Goal: Information Seeking & Learning: Learn about a topic

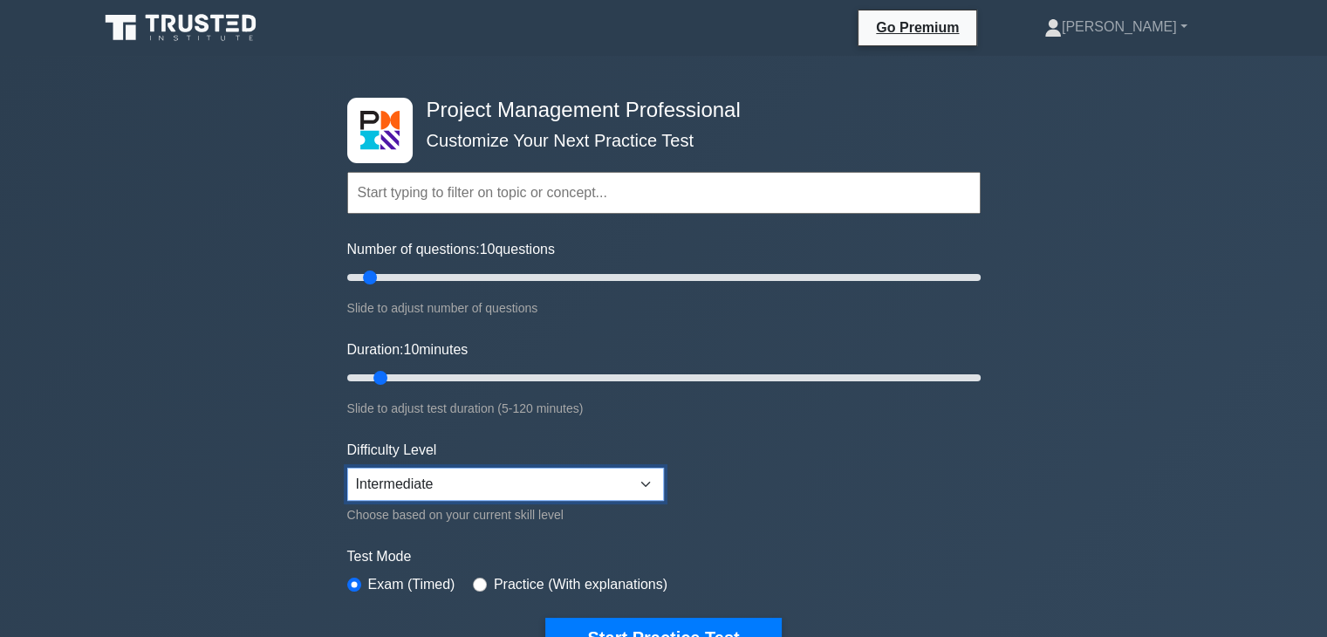
click at [537, 484] on select "Beginner Intermediate Expert" at bounding box center [505, 484] width 317 height 33
select select "expert"
click at [347, 468] on select "Beginner Intermediate Expert" at bounding box center [505, 484] width 317 height 33
type input "25"
click at [409, 277] on input "Number of questions: 25 questions" at bounding box center [663, 277] width 633 height 21
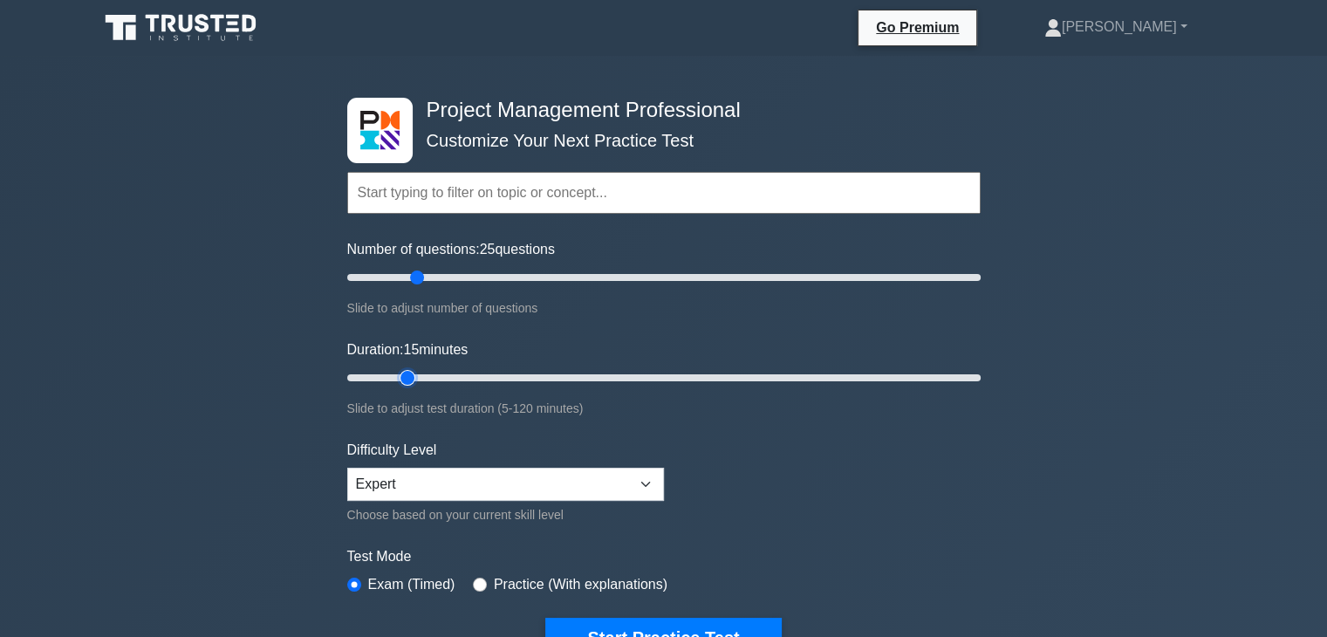
type input "15"
click at [414, 371] on input "Duration: 15 minutes" at bounding box center [663, 377] width 633 height 21
click at [645, 626] on button "Start Practice Test" at bounding box center [663, 638] width 236 height 40
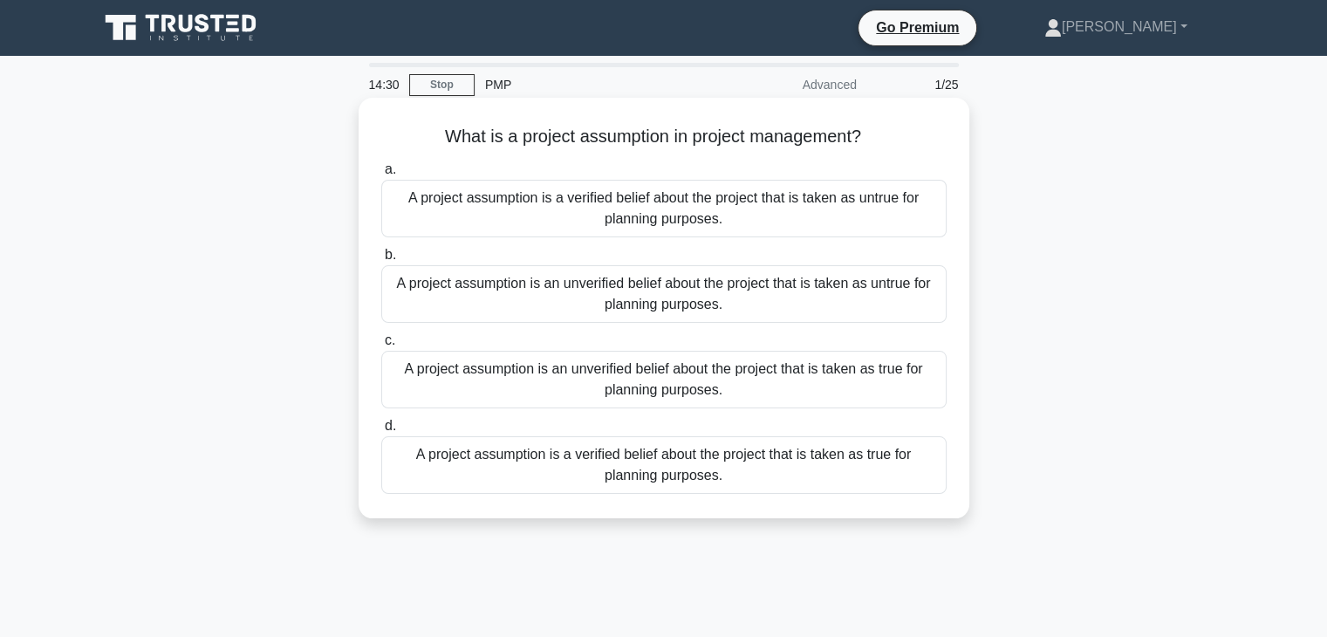
click at [661, 458] on div "A project assumption is a verified belief about the project that is taken as tr…" at bounding box center [663, 465] width 565 height 58
click at [381, 432] on input "d. A project assumption is a verified belief about the project that is taken as…" at bounding box center [381, 426] width 0 height 11
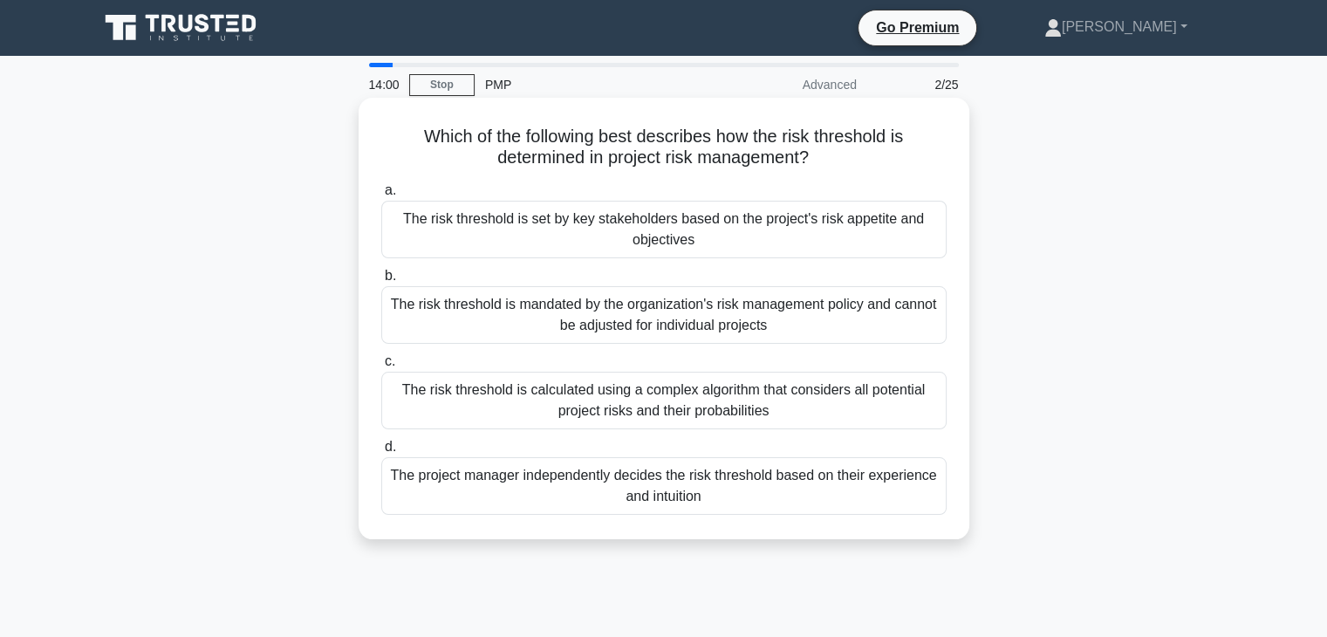
click at [674, 227] on div "The risk threshold is set by key stakeholders based on the project's risk appet…" at bounding box center [663, 230] width 565 height 58
click at [381, 196] on input "a. The risk threshold is set by key stakeholders based on the project's risk ap…" at bounding box center [381, 190] width 0 height 11
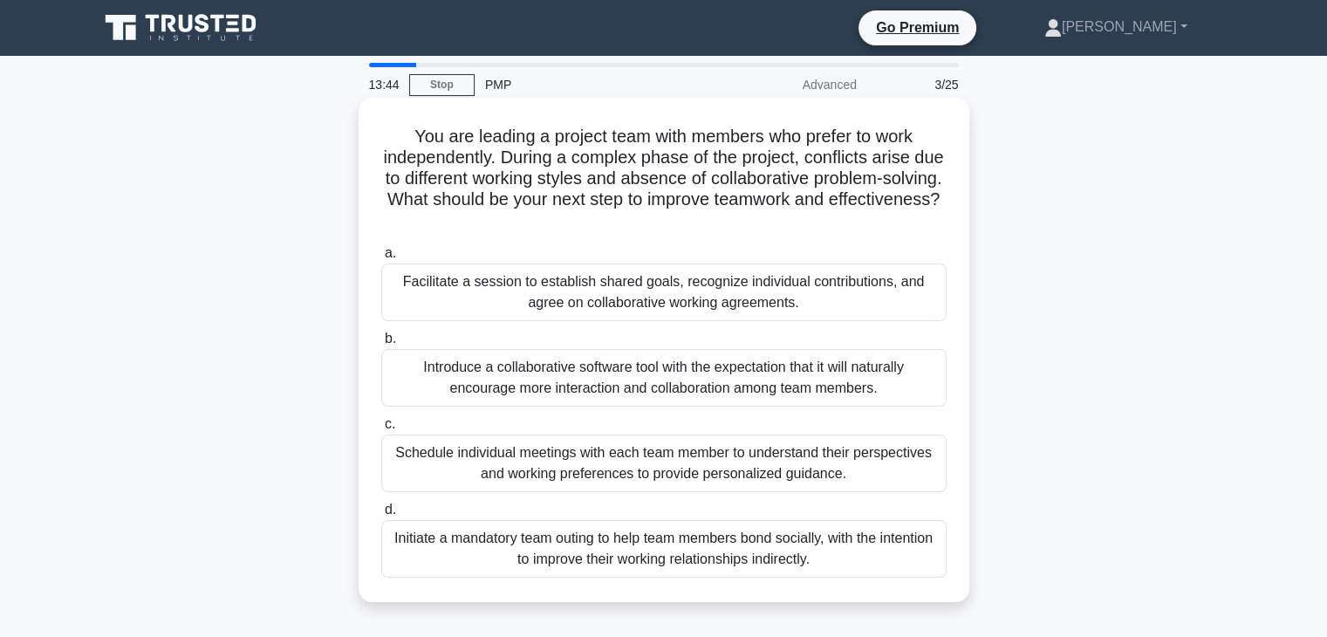
click at [605, 280] on div "Facilitate a session to establish shared goals, recognize individual contributi…" at bounding box center [663, 292] width 565 height 58
click at [381, 259] on input "a. Facilitate a session to establish shared goals, recognize individual contrib…" at bounding box center [381, 253] width 0 height 11
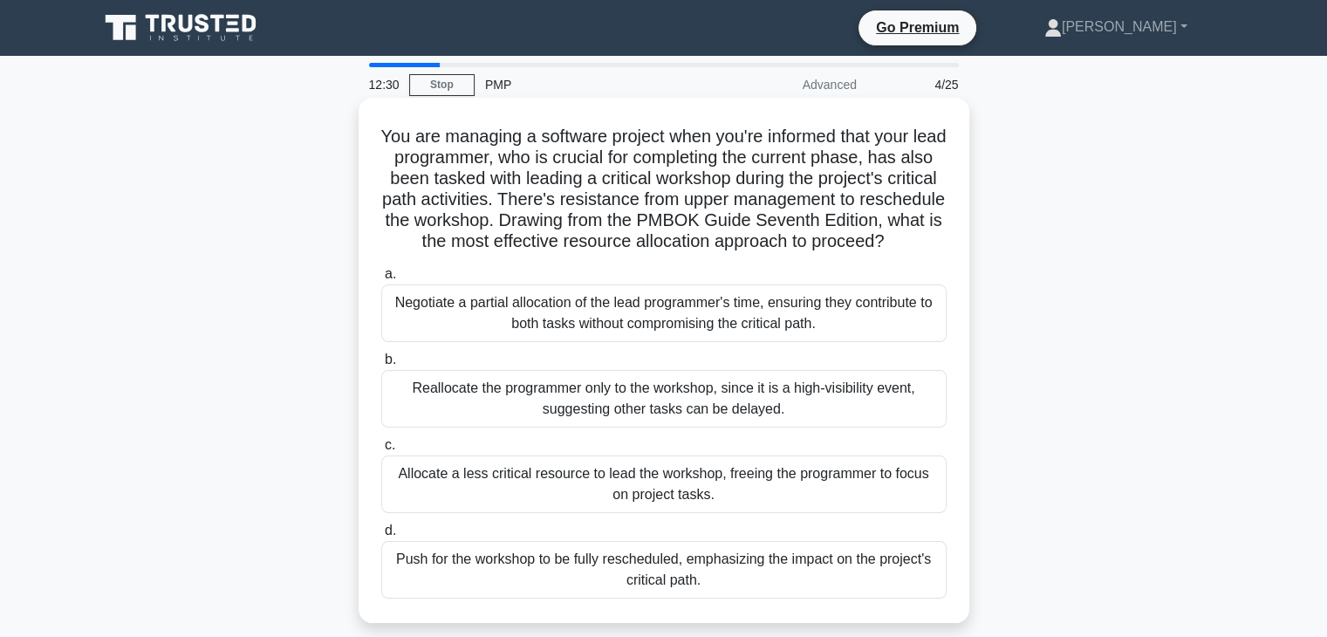
click at [619, 335] on div "Negotiate a partial allocation of the lead programmer's time, ensuring they con…" at bounding box center [663, 313] width 565 height 58
click at [381, 280] on input "a. Negotiate a partial allocation of the lead programmer's time, ensuring they …" at bounding box center [381, 274] width 0 height 11
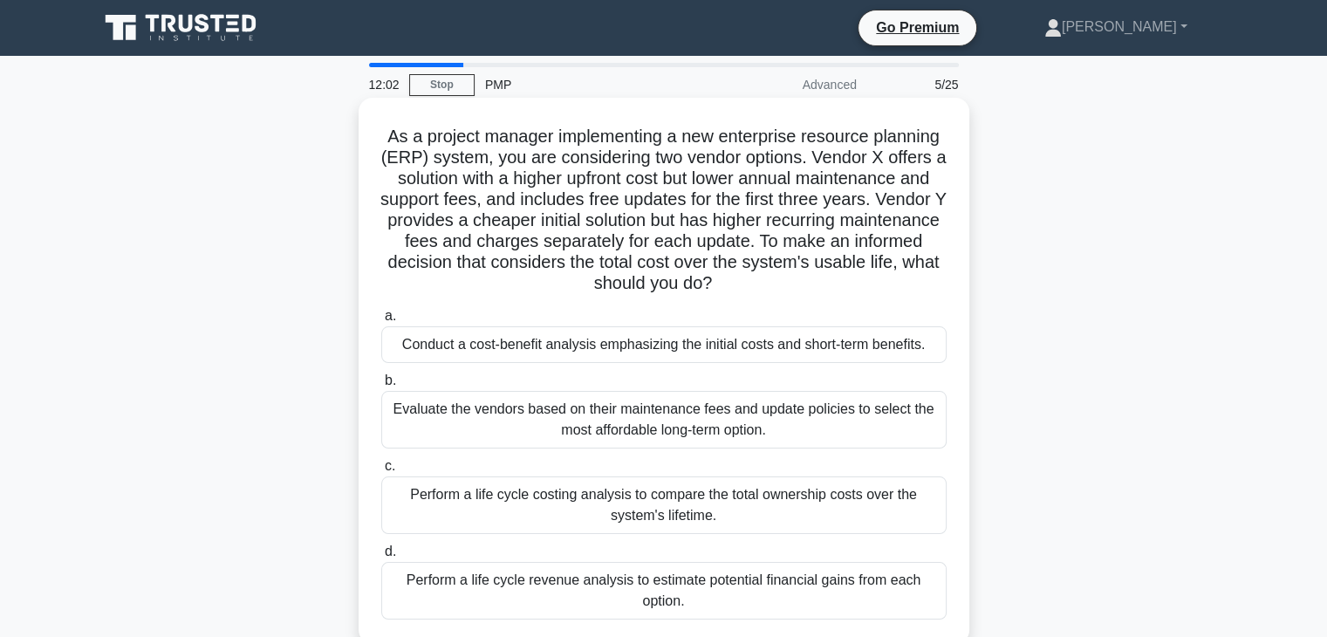
click at [646, 498] on div "Perform a life cycle costing analysis to compare the total ownership costs over…" at bounding box center [663, 505] width 565 height 58
click at [381, 472] on input "c. Perform a life cycle costing analysis to compare the total ownership costs o…" at bounding box center [381, 466] width 0 height 11
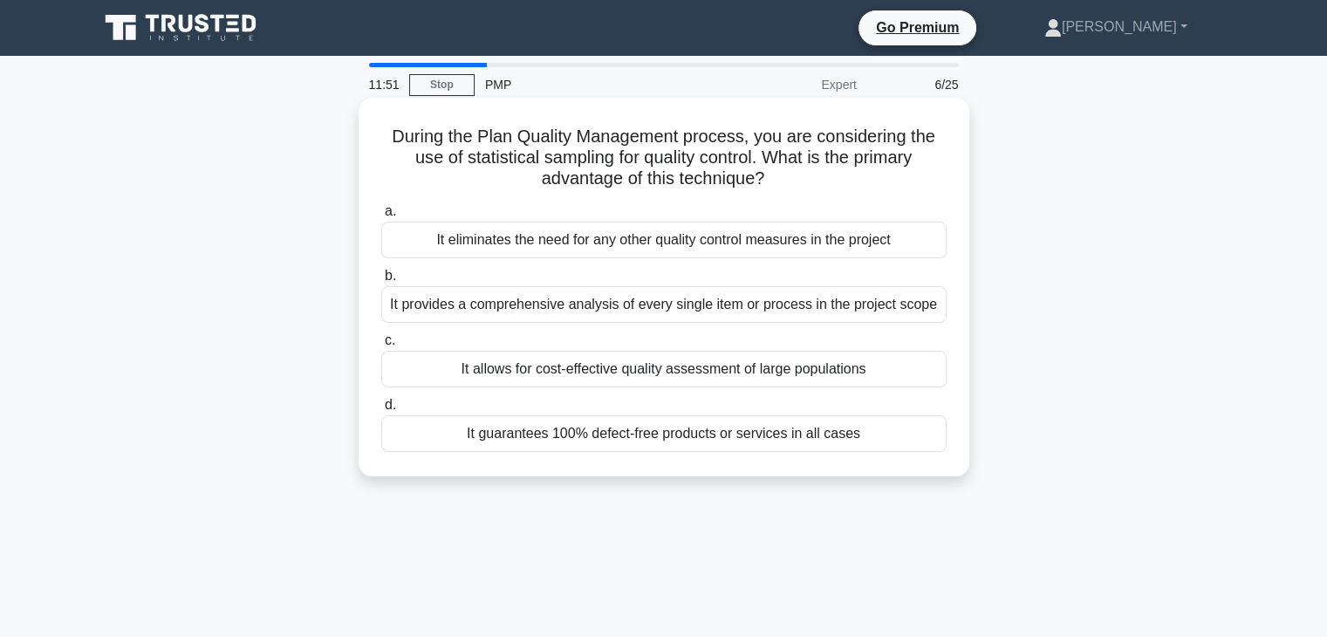
click at [659, 374] on div "It allows for cost-effective quality assessment of large populations" at bounding box center [663, 369] width 565 height 37
click at [381, 346] on input "c. It allows for cost-effective quality assessment of large populations" at bounding box center [381, 340] width 0 height 11
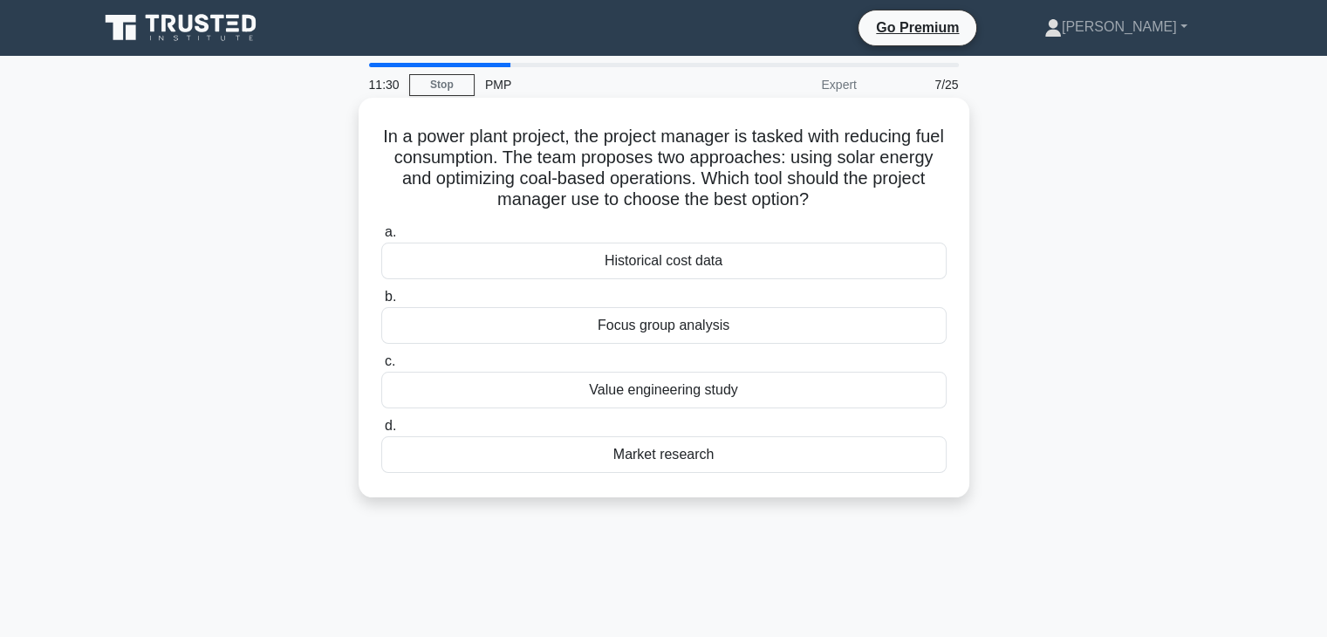
click at [647, 395] on div "Value engineering study" at bounding box center [663, 390] width 565 height 37
click at [381, 367] on input "c. Value engineering study" at bounding box center [381, 361] width 0 height 11
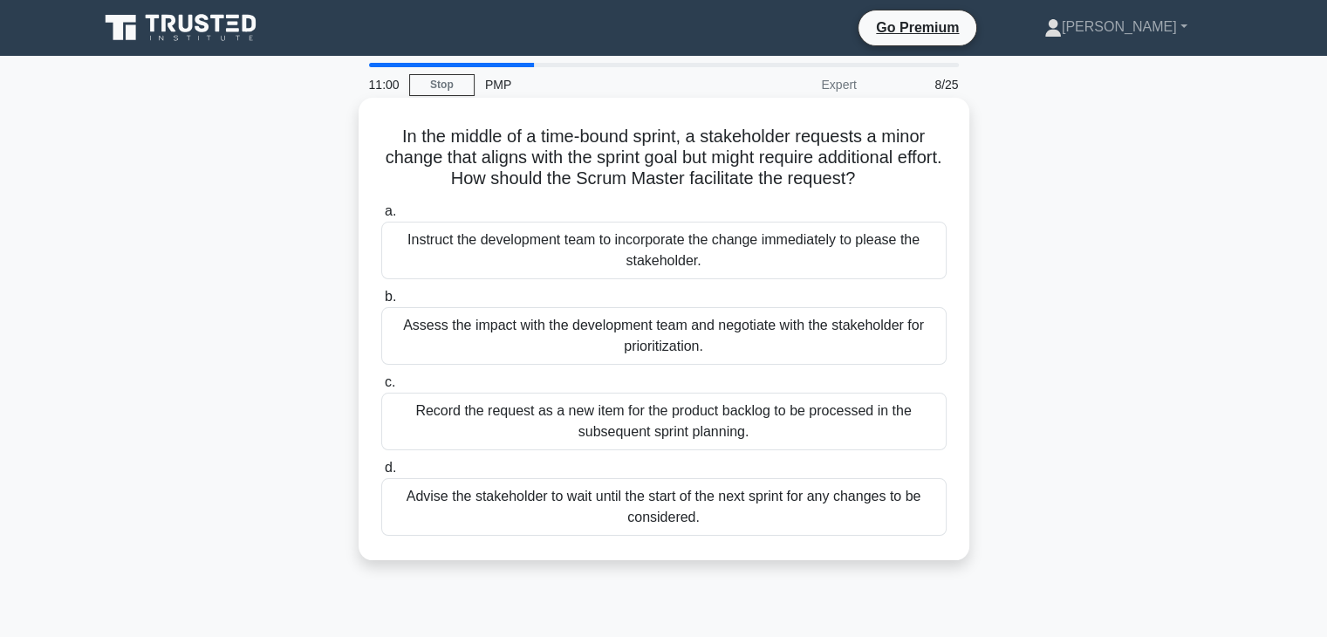
click at [640, 414] on div "Record the request as a new item for the product backlog to be processed in the…" at bounding box center [663, 422] width 565 height 58
click at [381, 388] on input "c. Record the request as a new item for the product backlog to be processed in …" at bounding box center [381, 382] width 0 height 11
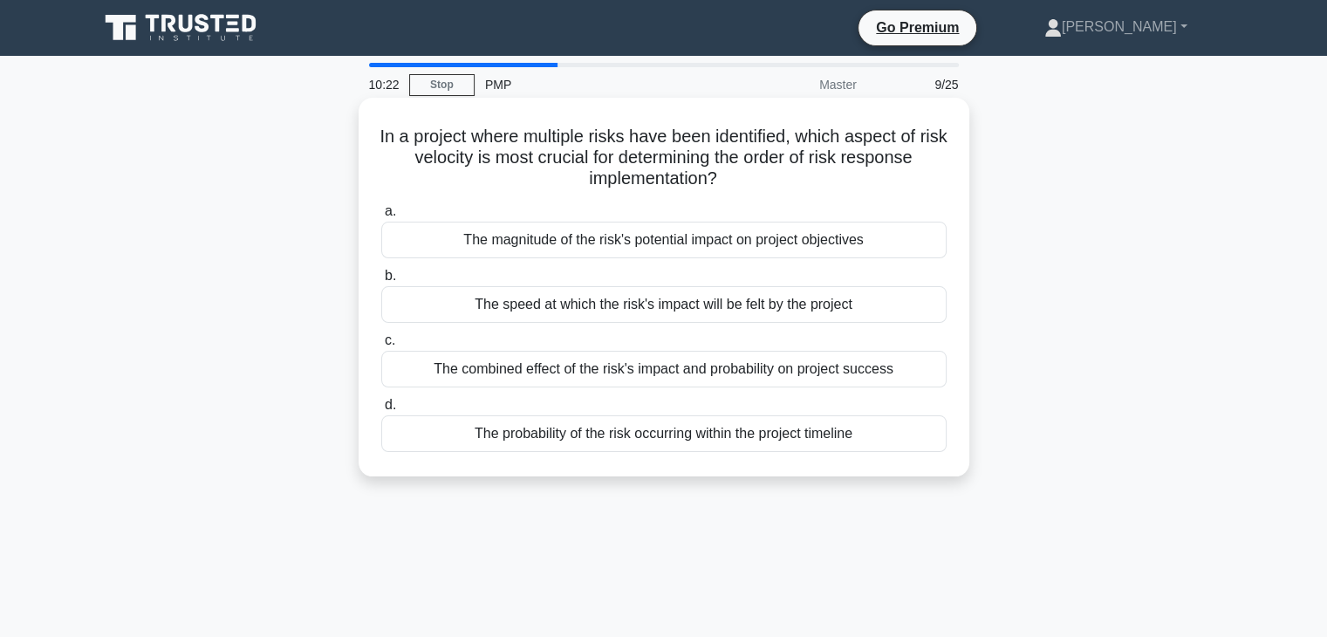
click at [673, 371] on div "The combined effect of the risk's impact and probability on project success" at bounding box center [663, 369] width 565 height 37
click at [381, 346] on input "c. The combined effect of the risk's impact and probability on project success" at bounding box center [381, 340] width 0 height 11
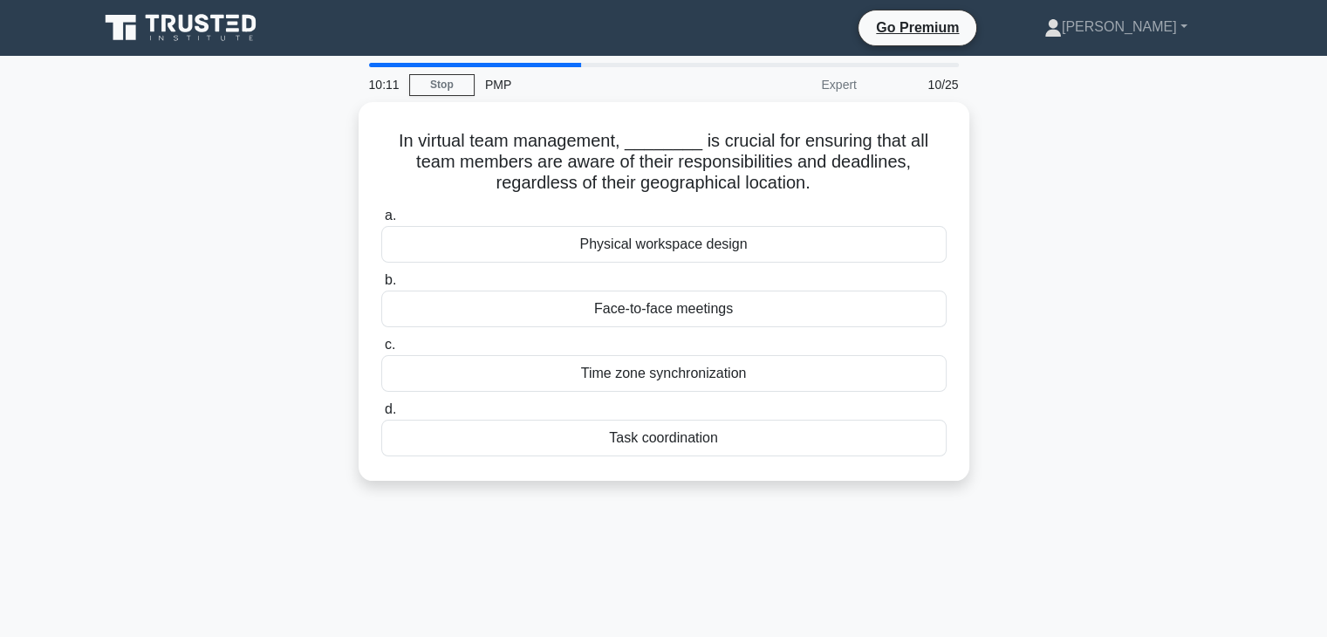
click at [673, 371] on div "Time zone synchronization" at bounding box center [663, 373] width 565 height 37
click at [381, 351] on input "c. Time zone synchronization" at bounding box center [381, 344] width 0 height 11
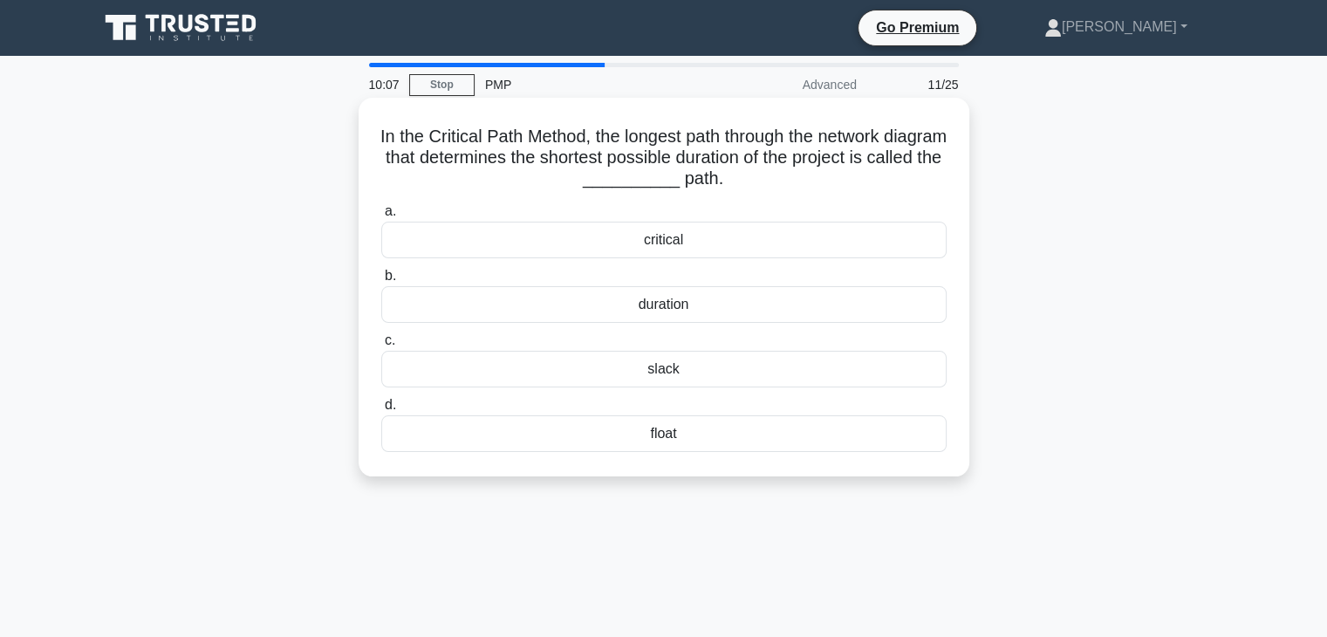
click at [659, 242] on div "critical" at bounding box center [663, 240] width 565 height 37
click at [381, 217] on input "a. critical" at bounding box center [381, 211] width 0 height 11
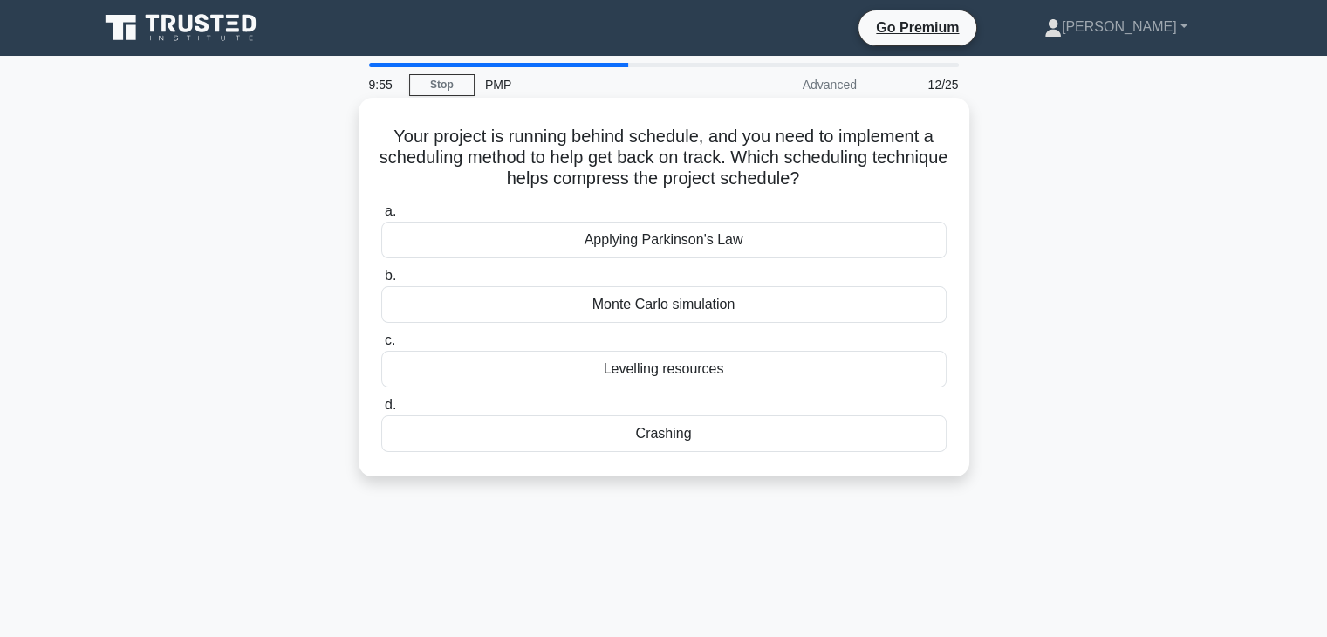
click at [662, 437] on div "Crashing" at bounding box center [663, 433] width 565 height 37
click at [381, 411] on input "d. Crashing" at bounding box center [381, 405] width 0 height 11
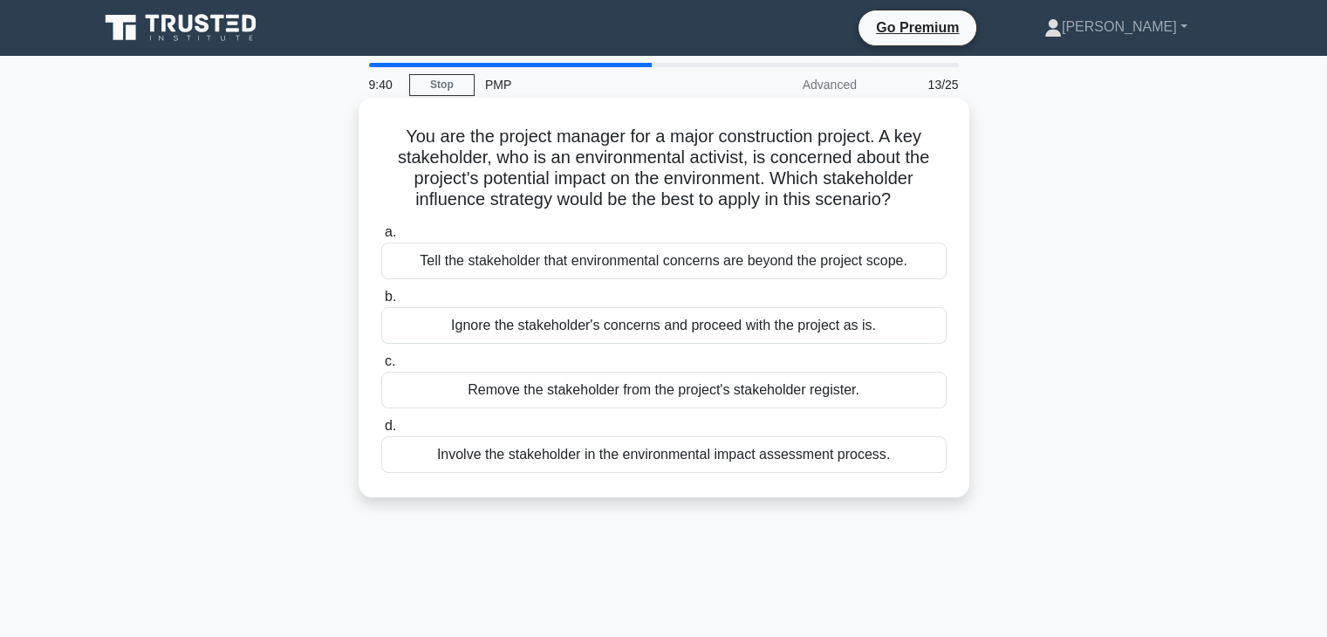
click at [649, 455] on div "Involve the stakeholder in the environmental impact assessment process." at bounding box center [663, 454] width 565 height 37
click at [381, 432] on input "d. Involve the stakeholder in the environmental impact assessment process." at bounding box center [381, 426] width 0 height 11
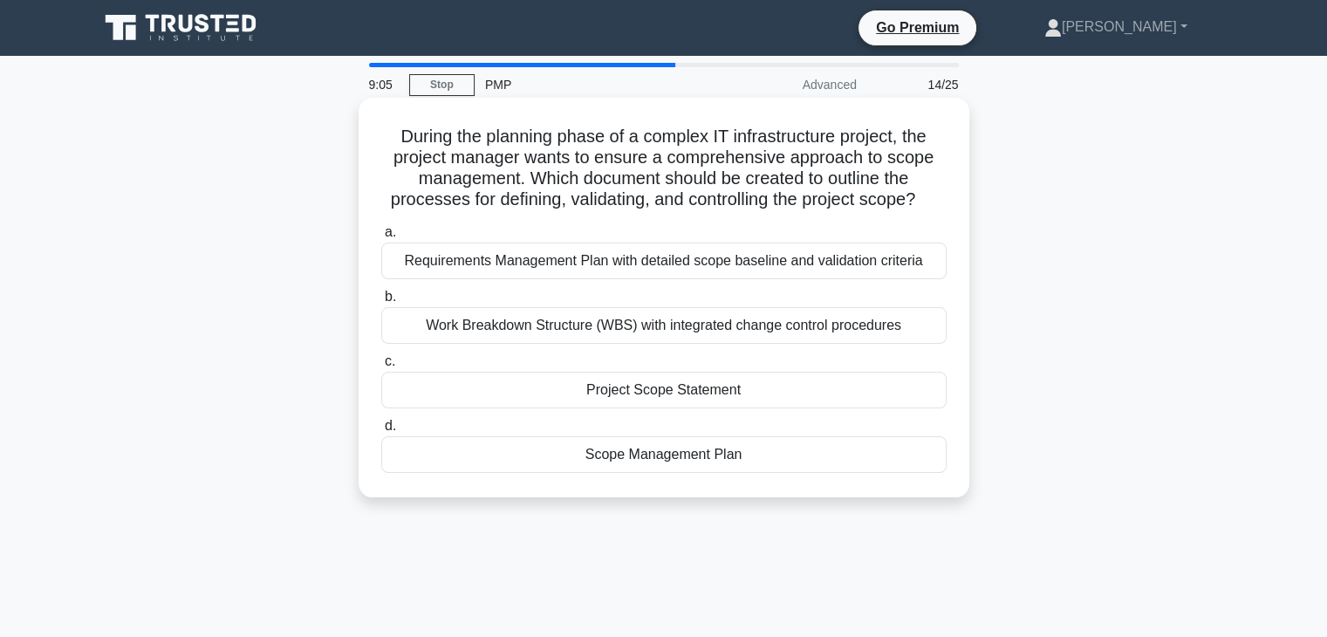
click at [656, 452] on div "Scope Management Plan" at bounding box center [663, 454] width 565 height 37
click at [381, 432] on input "d. Scope Management Plan" at bounding box center [381, 426] width 0 height 11
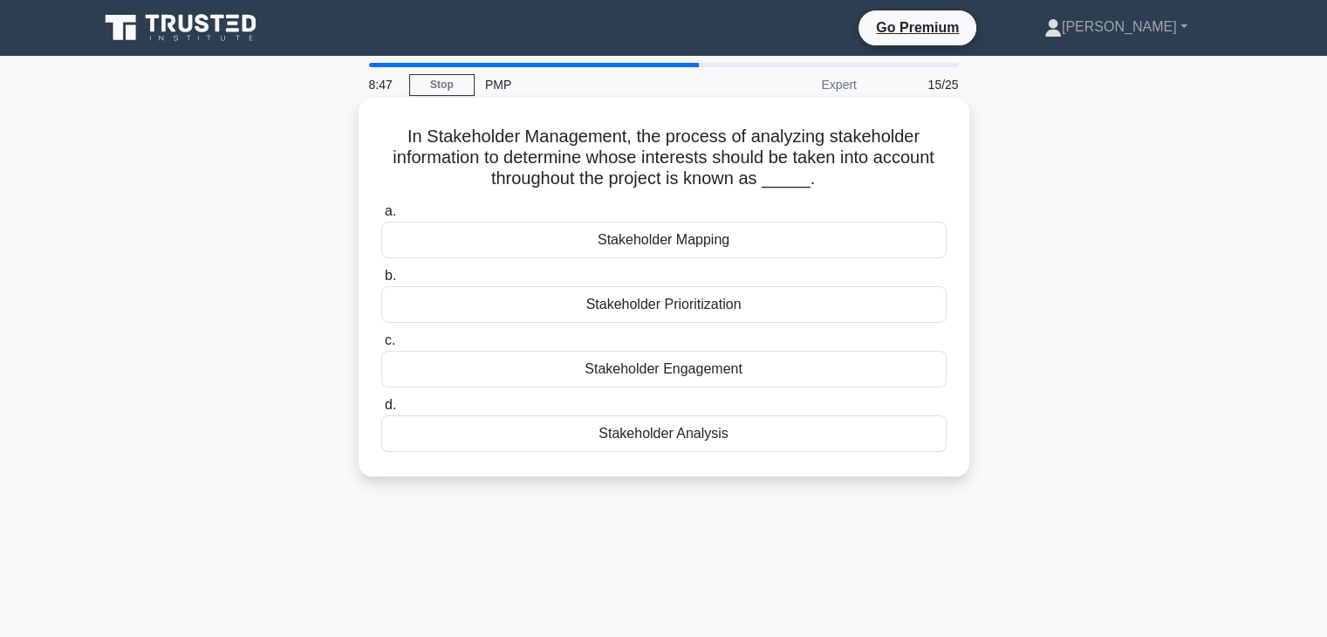
click at [694, 307] on div "Stakeholder Prioritization" at bounding box center [663, 304] width 565 height 37
click at [381, 282] on input "b. Stakeholder Prioritization" at bounding box center [381, 275] width 0 height 11
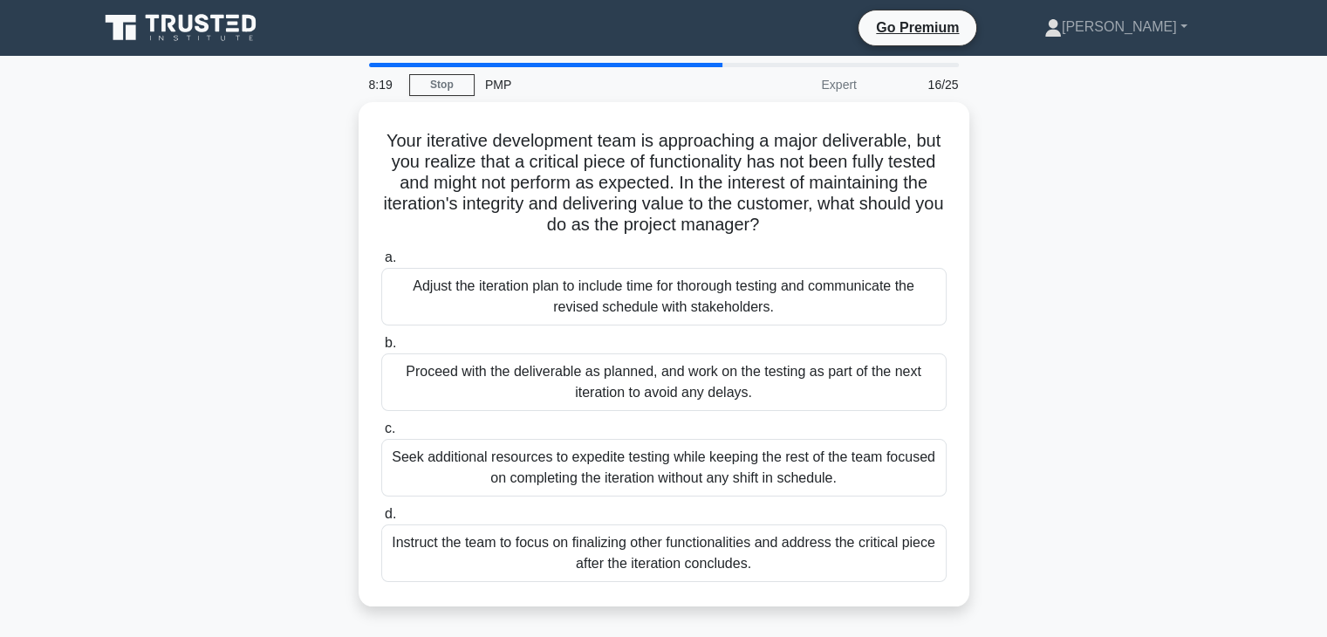
click at [694, 307] on div "Adjust the iteration plan to include time for thorough testing and communicate …" at bounding box center [663, 297] width 565 height 58
click at [381, 263] on input "a. Adjust the iteration plan to include time for thorough testing and communica…" at bounding box center [381, 257] width 0 height 11
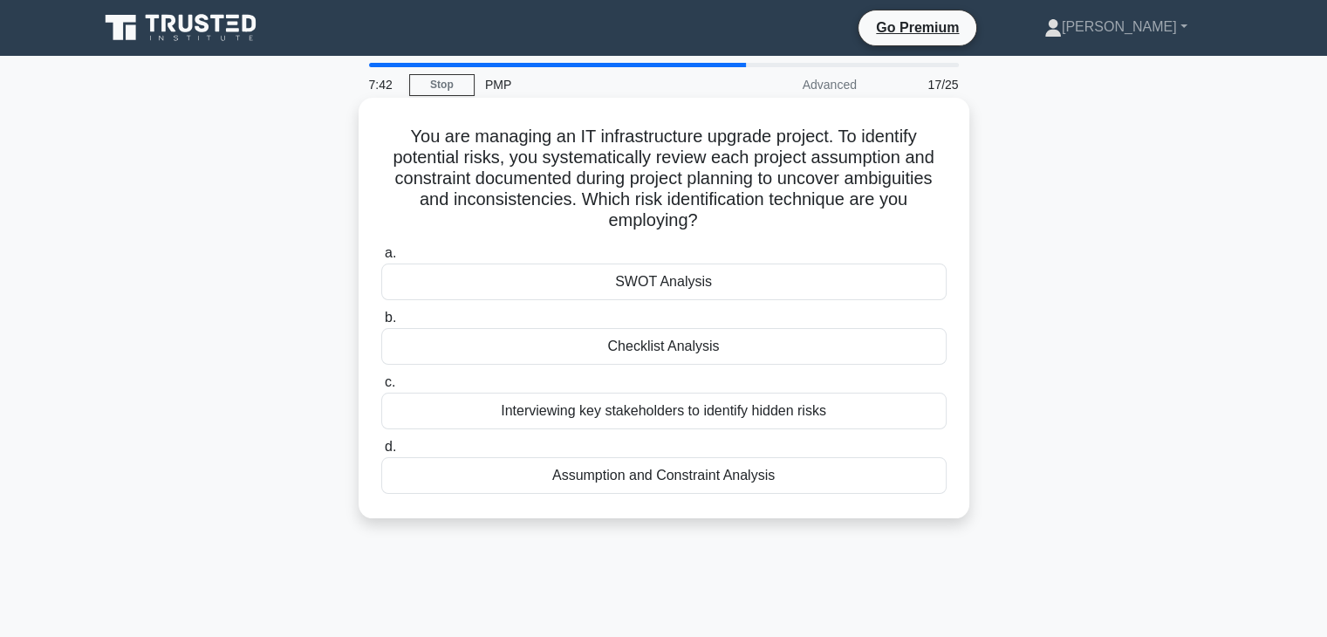
click at [674, 477] on div "Assumption and Constraint Analysis" at bounding box center [663, 475] width 565 height 37
click at [381, 453] on input "d. Assumption and Constraint Analysis" at bounding box center [381, 446] width 0 height 11
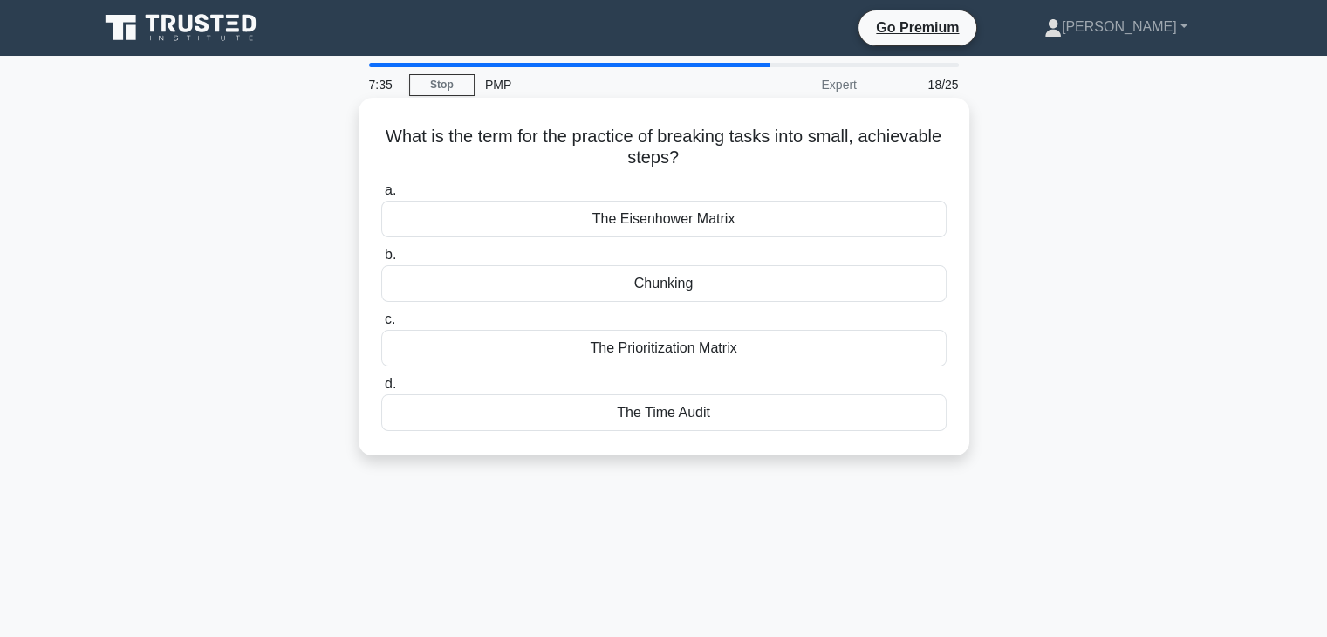
click at [662, 284] on div "Chunking" at bounding box center [663, 283] width 565 height 37
click at [381, 261] on input "b. Chunking" at bounding box center [381, 255] width 0 height 11
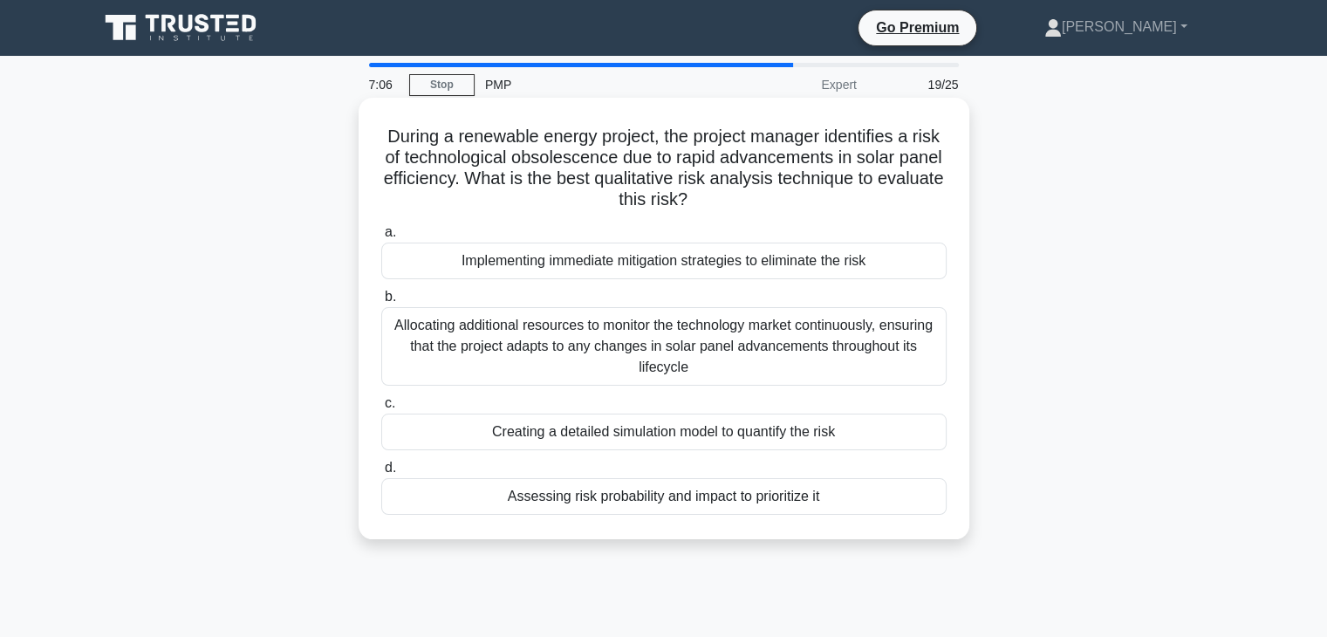
click at [653, 327] on div "Allocating additional resources to monitor the technology market continuously, …" at bounding box center [663, 346] width 565 height 79
click at [381, 303] on input "b. Allocating additional resources to monitor the technology market continuousl…" at bounding box center [381, 296] width 0 height 11
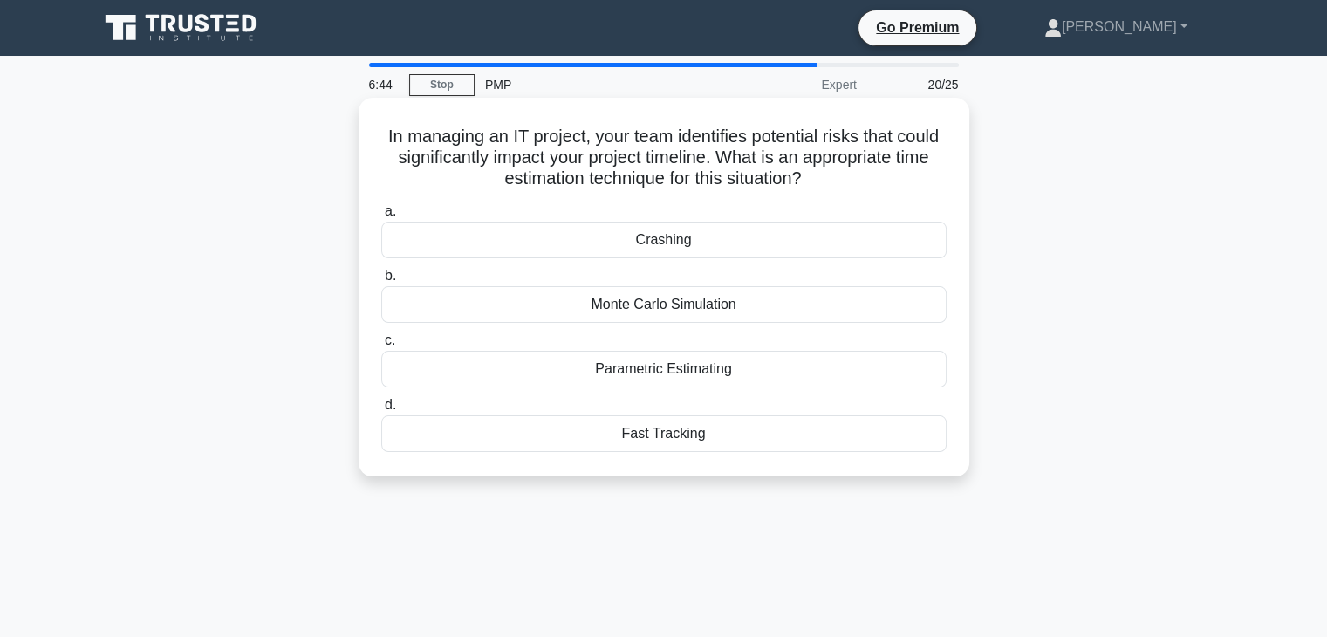
click at [649, 374] on div "Parametric Estimating" at bounding box center [663, 369] width 565 height 37
click at [381, 346] on input "c. Parametric Estimating" at bounding box center [381, 340] width 0 height 11
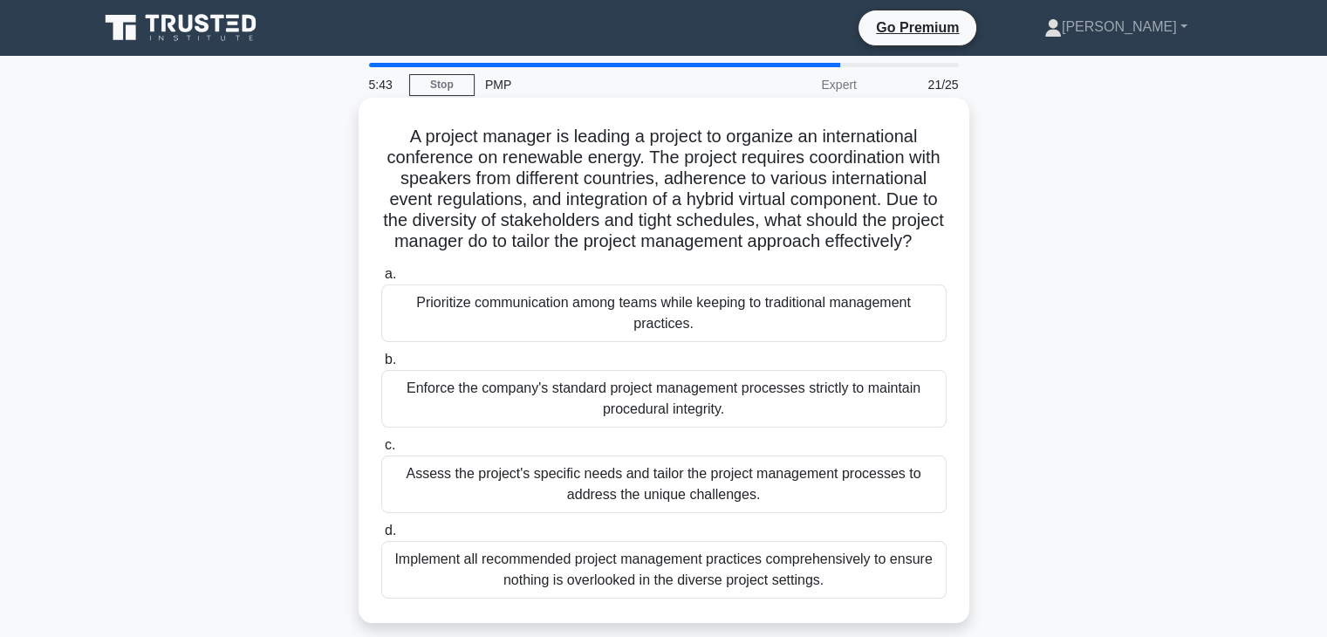
click at [631, 496] on div "Assess the project's specific needs and tailor the project management processes…" at bounding box center [663, 484] width 565 height 58
click at [381, 451] on input "c. Assess the project's specific needs and tailor the project management proces…" at bounding box center [381, 445] width 0 height 11
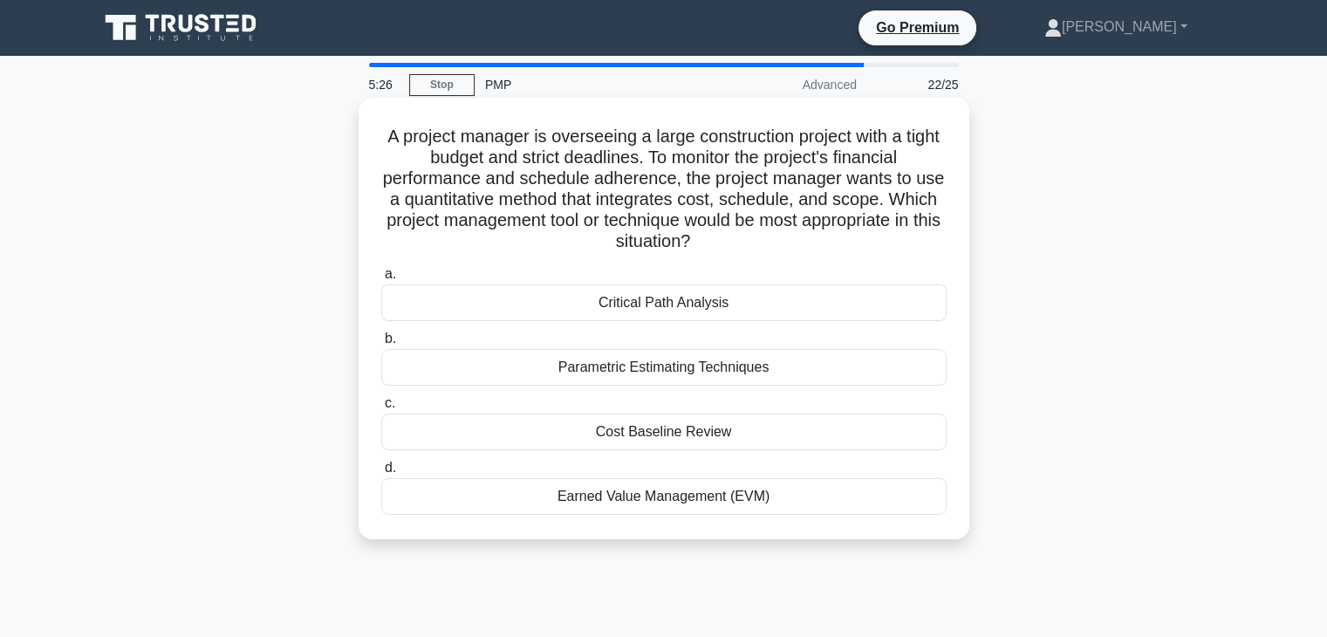
click at [657, 430] on div "Cost Baseline Review" at bounding box center [663, 432] width 565 height 37
click at [381, 409] on input "c. Cost Baseline Review" at bounding box center [381, 403] width 0 height 11
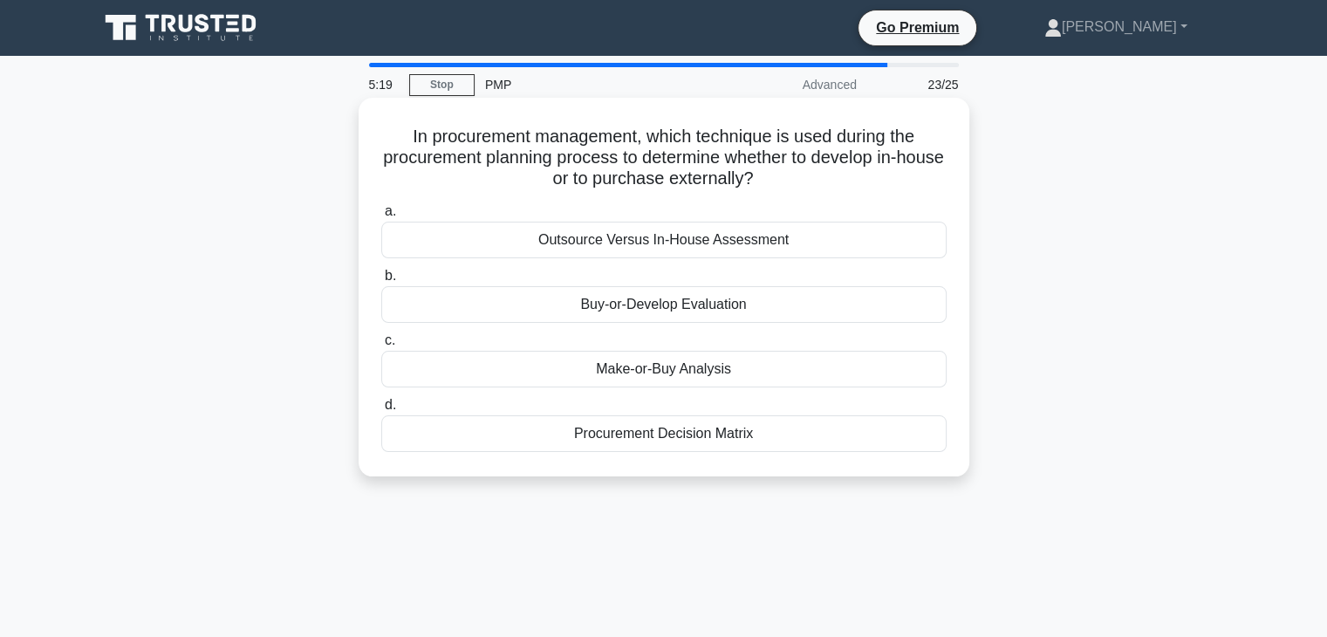
click at [670, 364] on div "Make-or-Buy Analysis" at bounding box center [663, 369] width 565 height 37
click at [381, 346] on input "c. Make-or-Buy Analysis" at bounding box center [381, 340] width 0 height 11
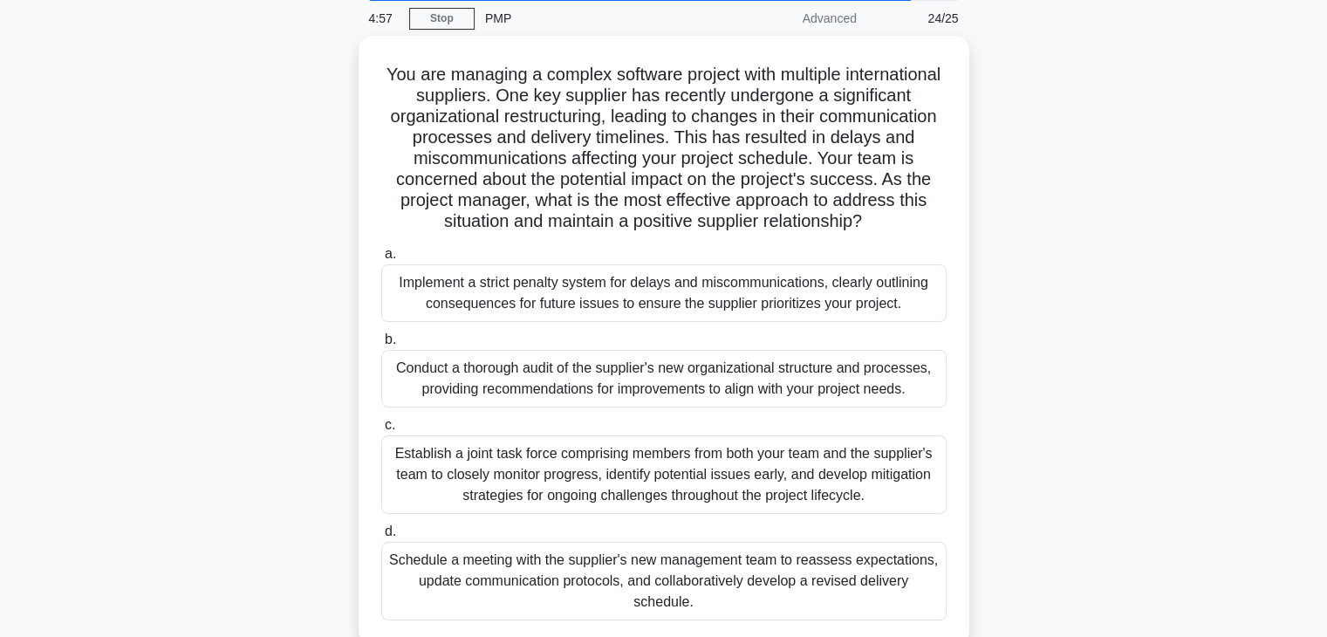
scroll to position [70, 0]
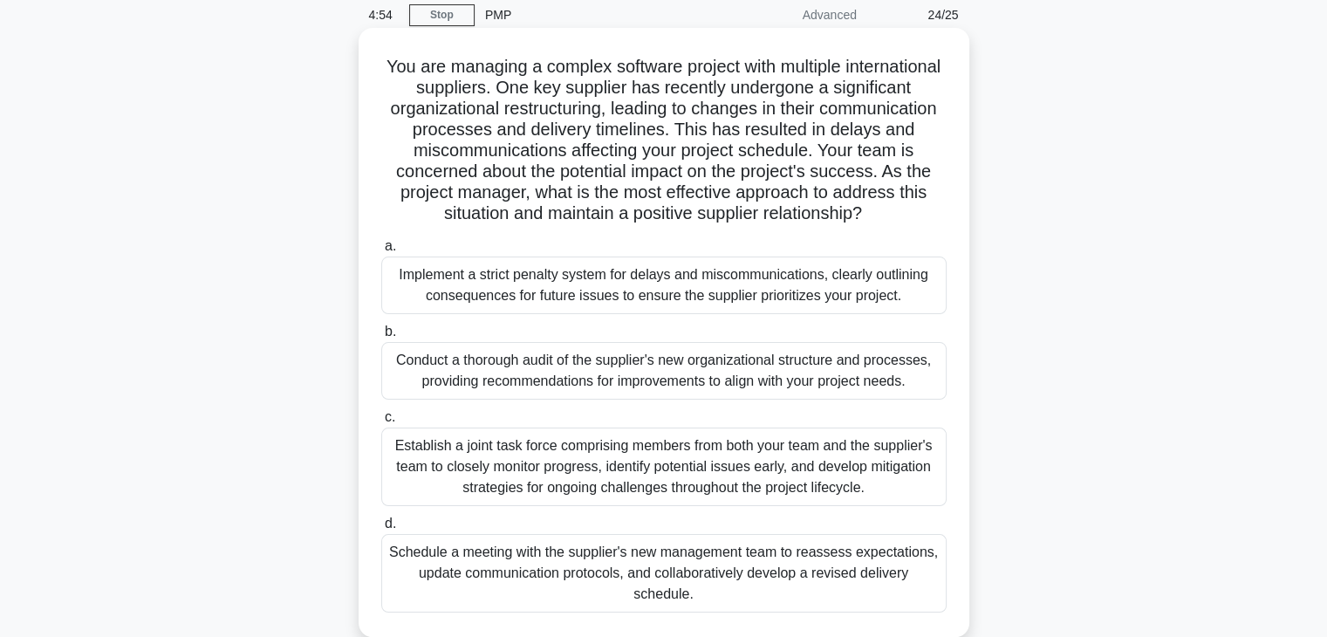
click at [662, 455] on div "Establish a joint task force comprising members from both your team and the sup…" at bounding box center [663, 466] width 565 height 79
click at [381, 423] on input "c. Establish a joint task force comprising members from both your team and the …" at bounding box center [381, 417] width 0 height 11
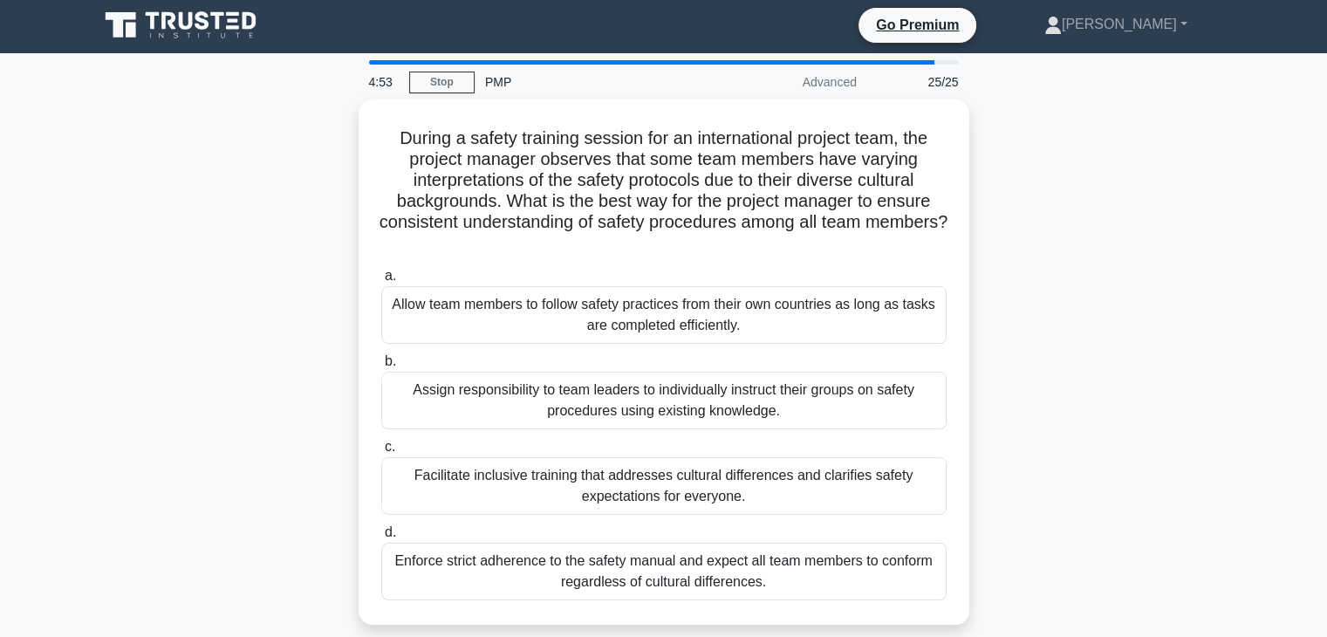
scroll to position [0, 0]
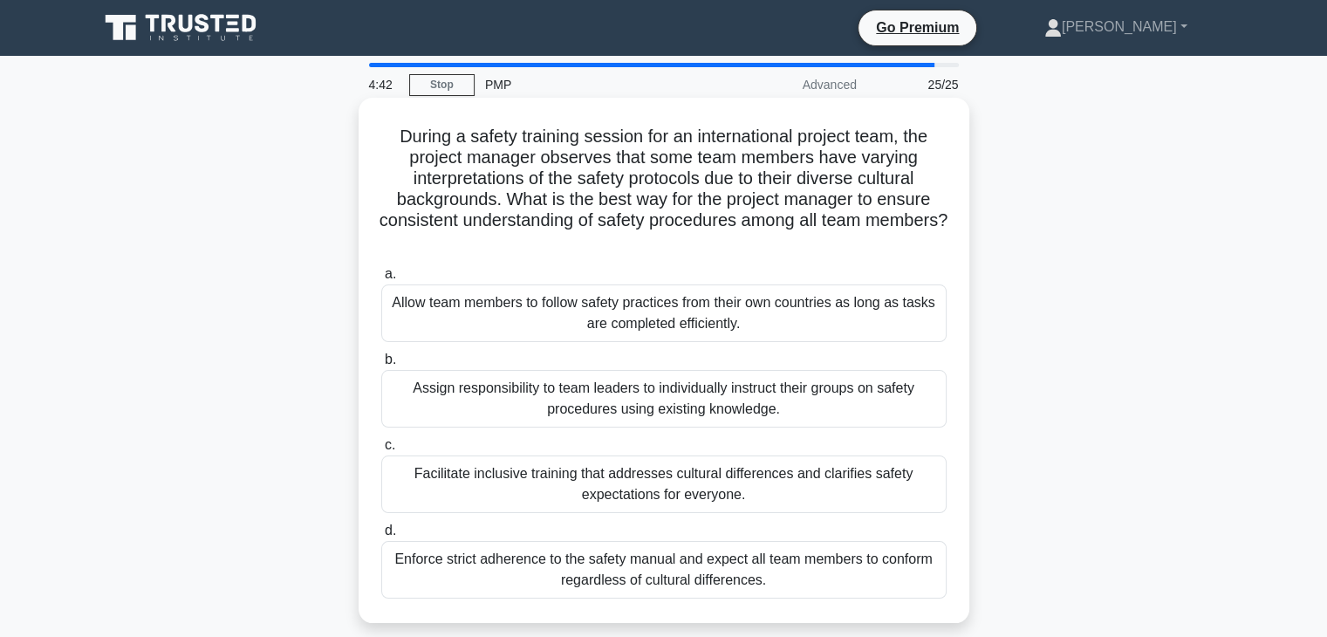
click at [653, 482] on div "Facilitate inclusive training that addresses cultural differences and clarifies…" at bounding box center [663, 484] width 565 height 58
click at [381, 451] on input "c. Facilitate inclusive training that addresses cultural differences and clarif…" at bounding box center [381, 445] width 0 height 11
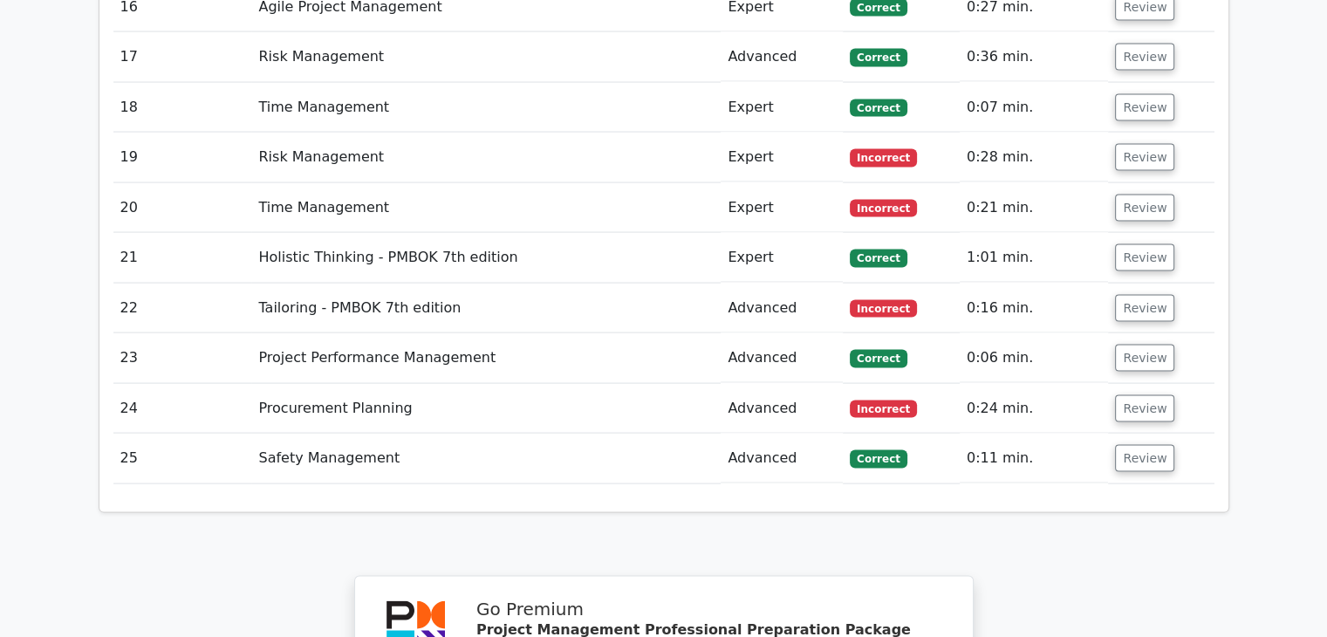
scroll to position [3559, 0]
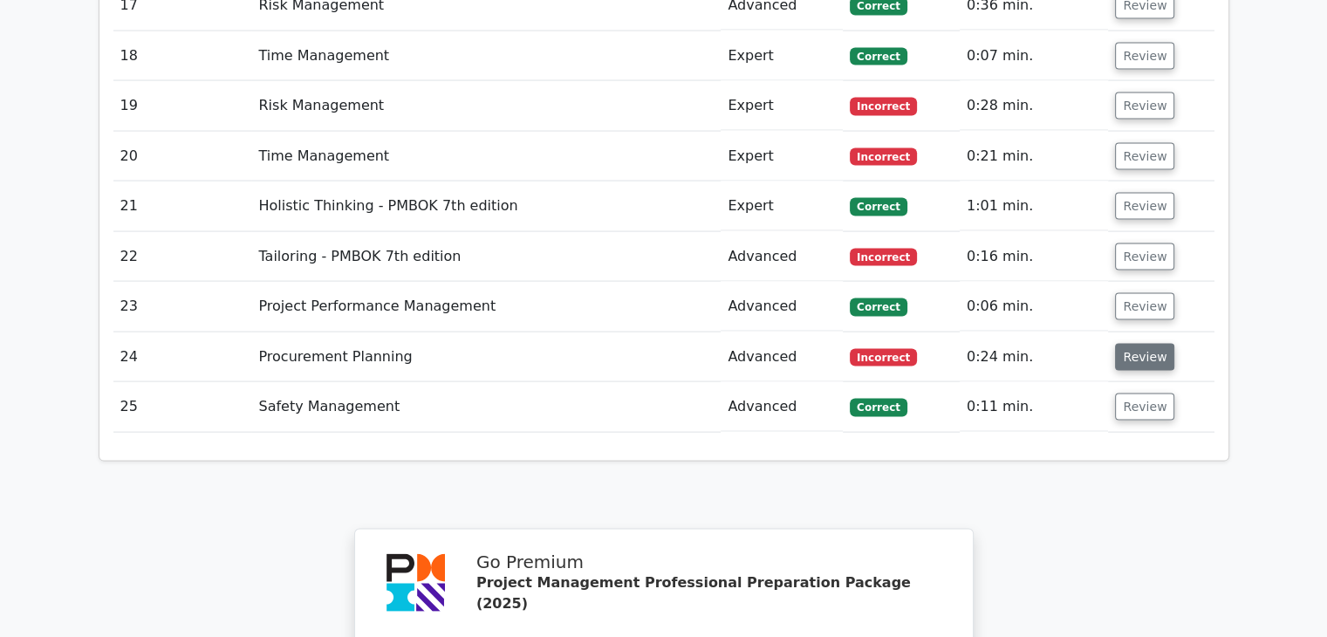
click at [1151, 344] on button "Review" at bounding box center [1144, 357] width 59 height 27
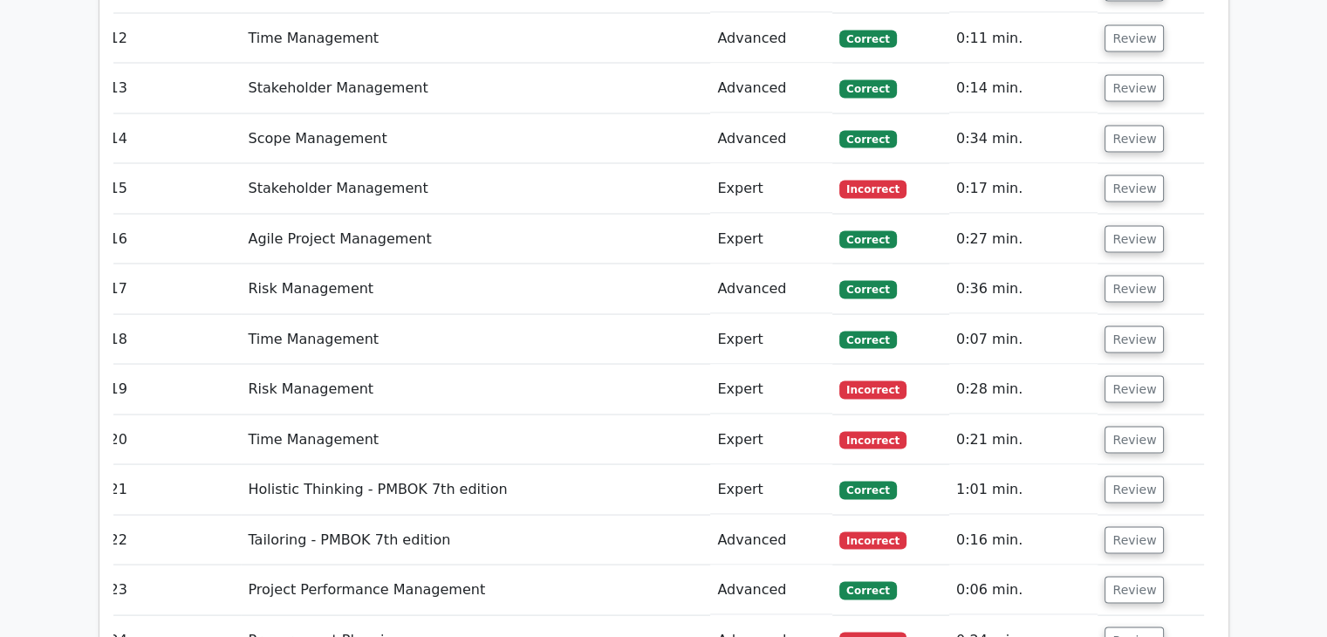
scroll to position [3245, 0]
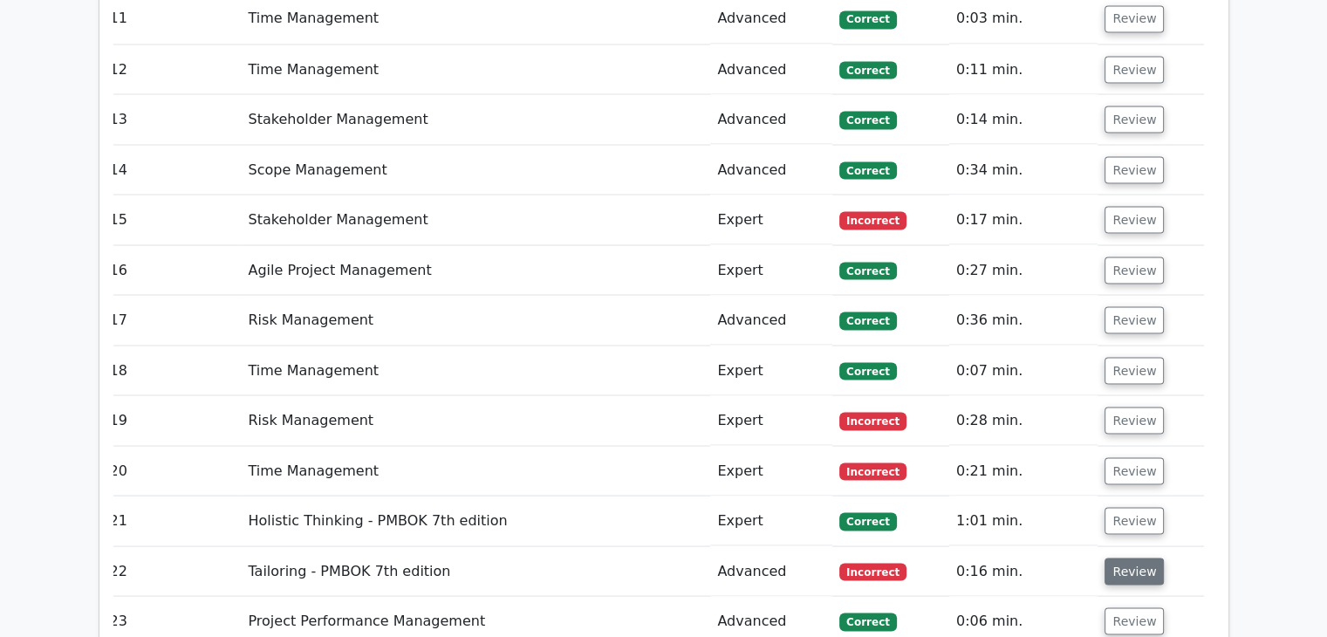
click at [1134, 557] on button "Review" at bounding box center [1133, 570] width 59 height 27
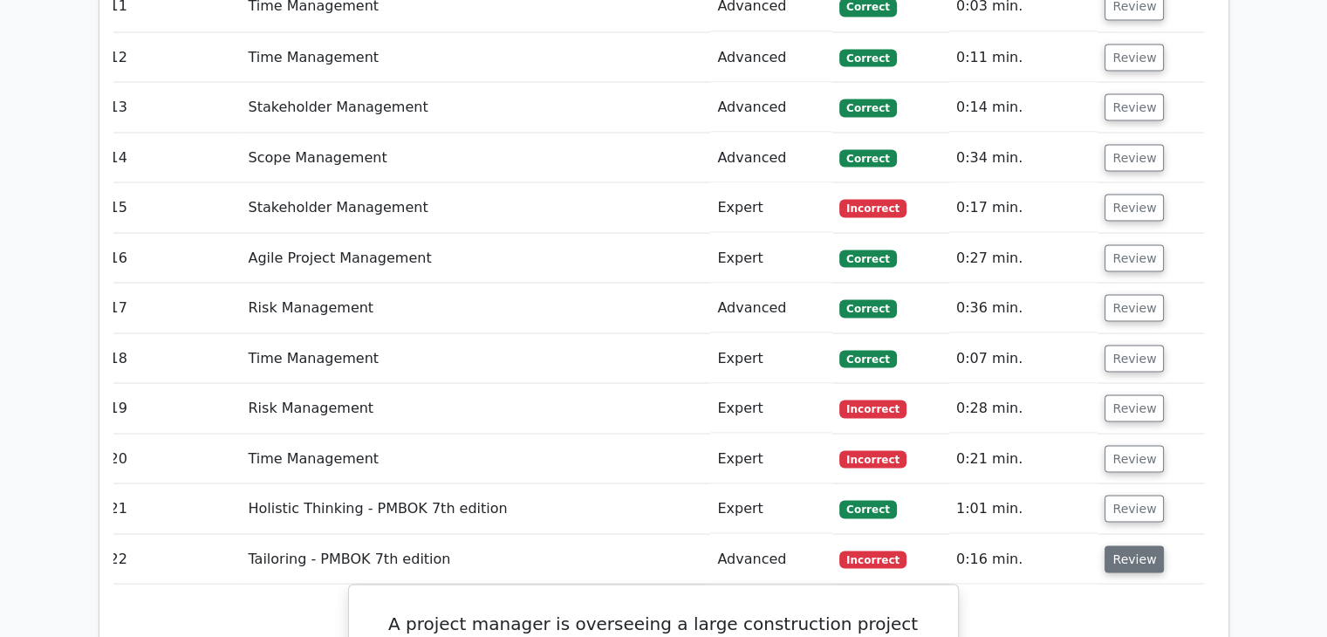
scroll to position [3210, 0]
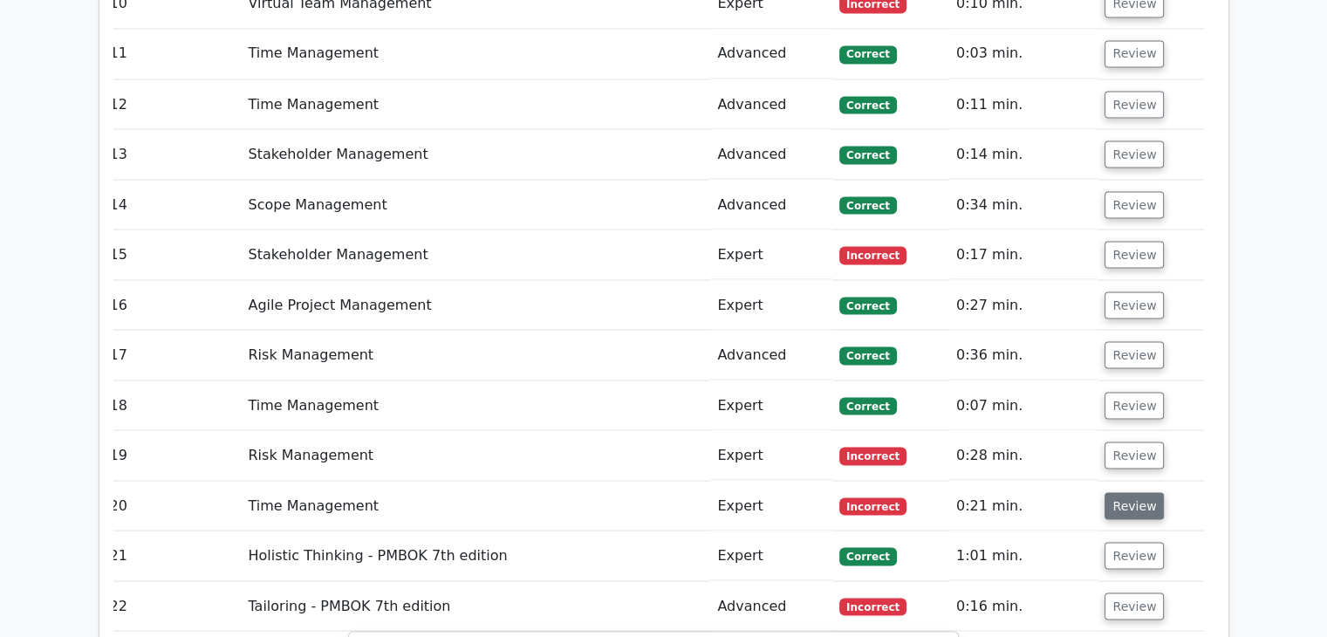
click at [1129, 492] on button "Review" at bounding box center [1133, 505] width 59 height 27
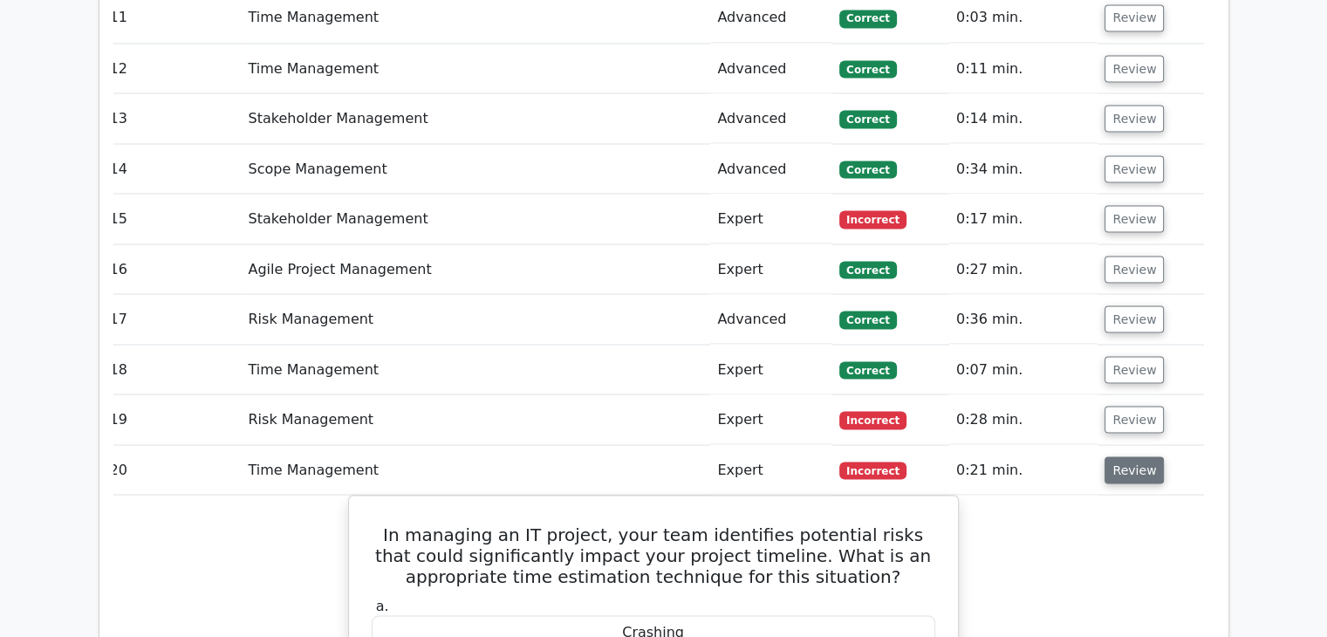
scroll to position [3245, 0]
click at [1134, 407] on button "Review" at bounding box center [1133, 420] width 59 height 27
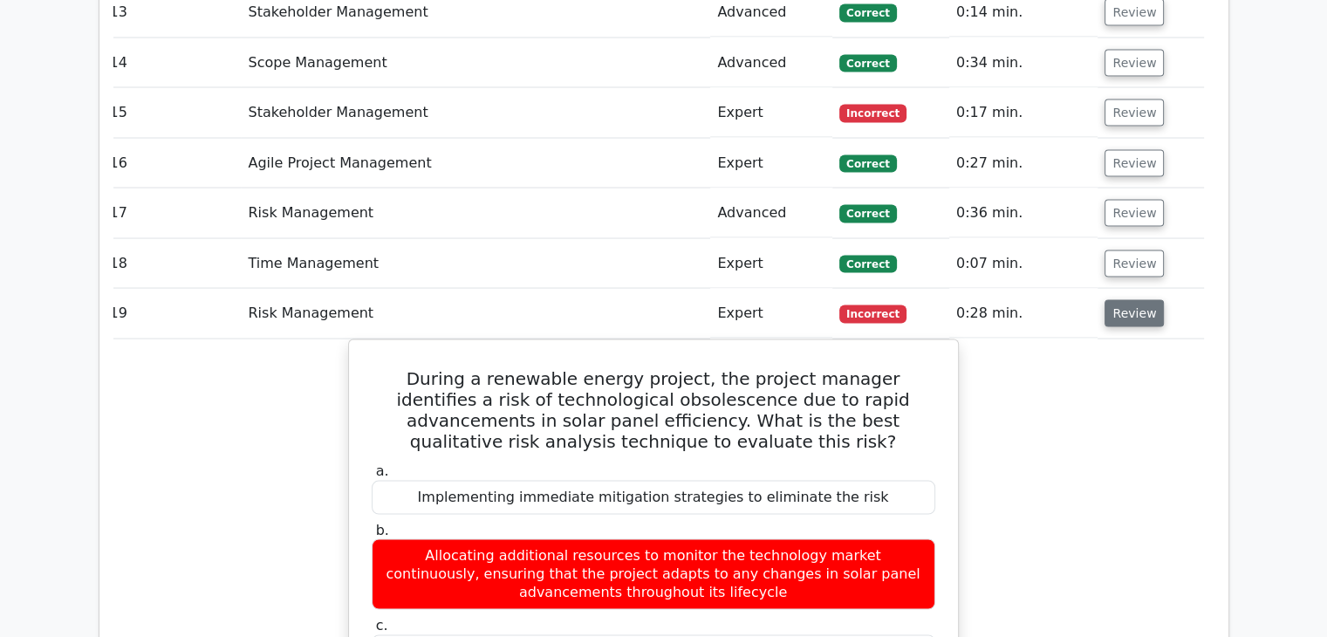
scroll to position [3176, 0]
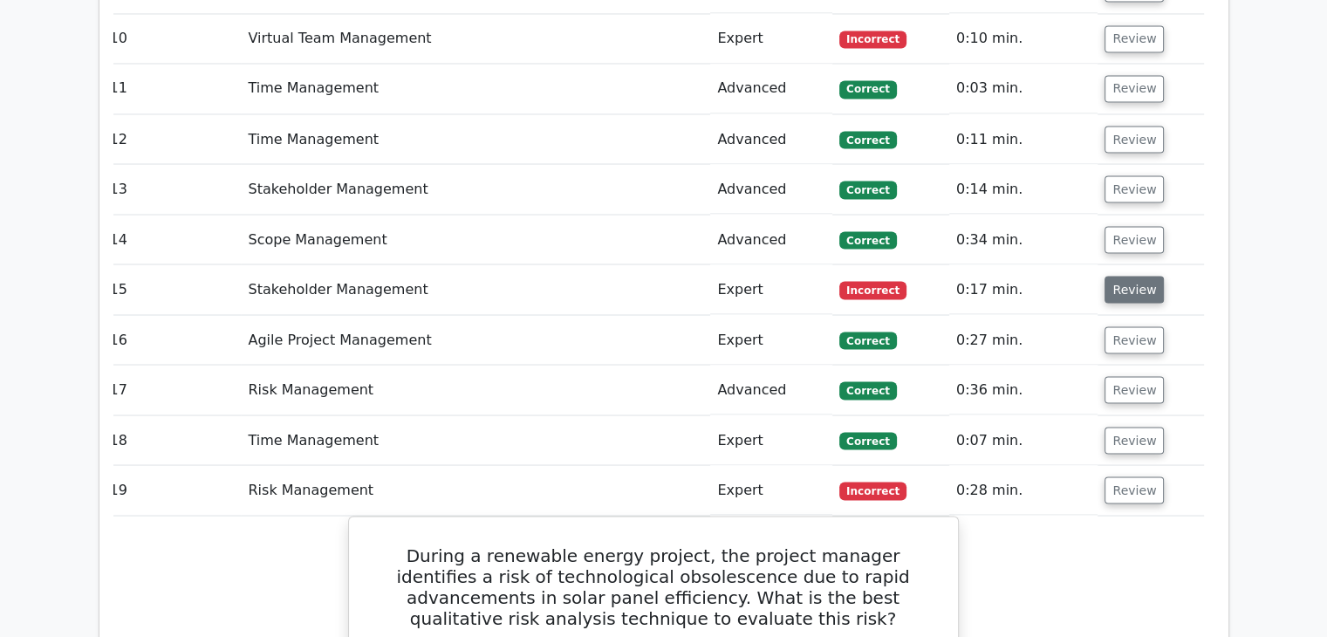
click at [1132, 276] on button "Review" at bounding box center [1133, 289] width 59 height 27
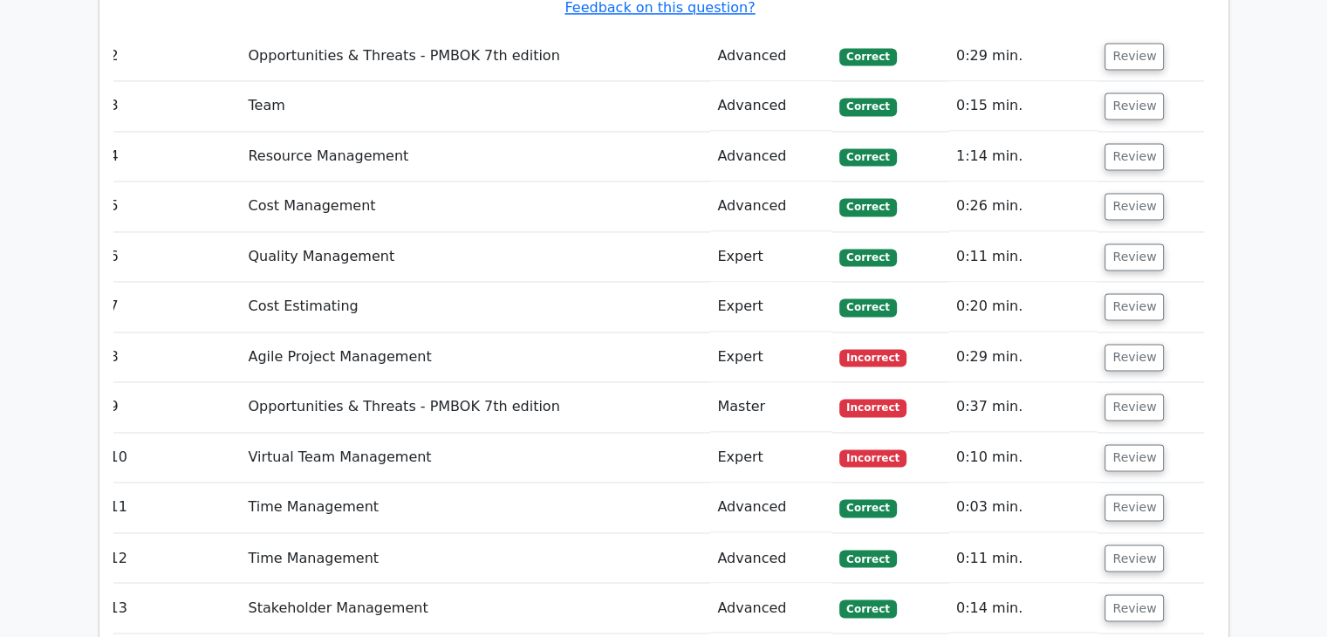
scroll to position [2757, 0]
click at [1132, 444] on button "Review" at bounding box center [1133, 457] width 59 height 27
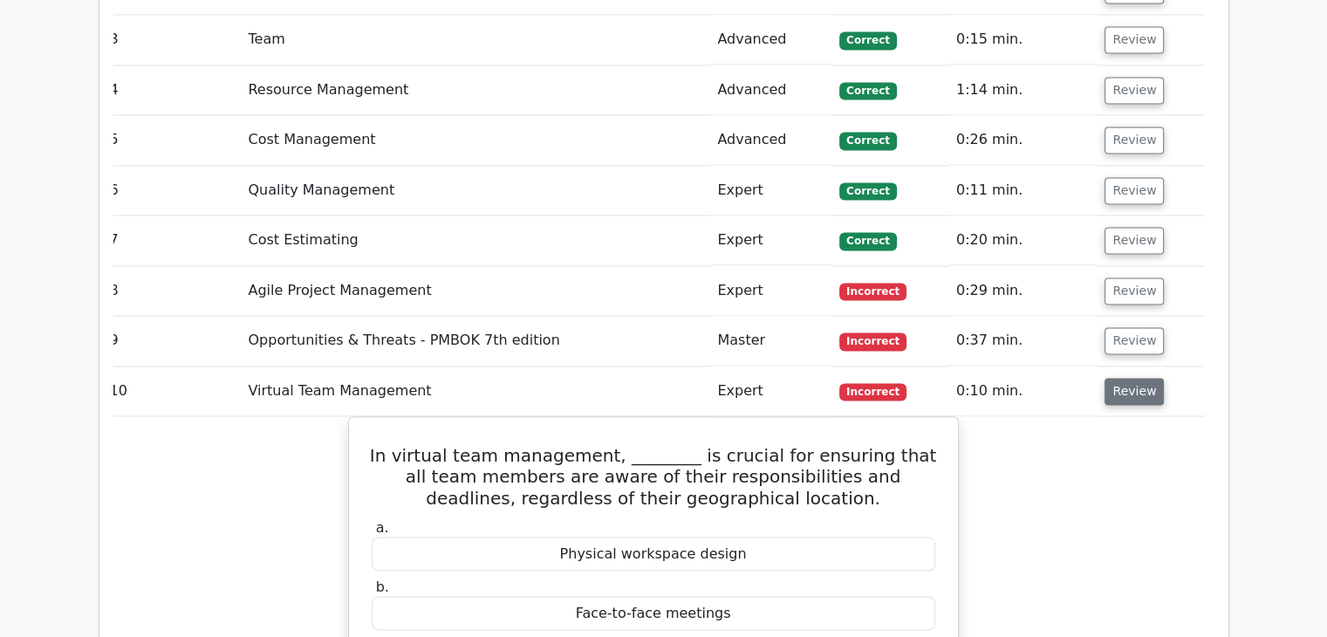
scroll to position [2827, 0]
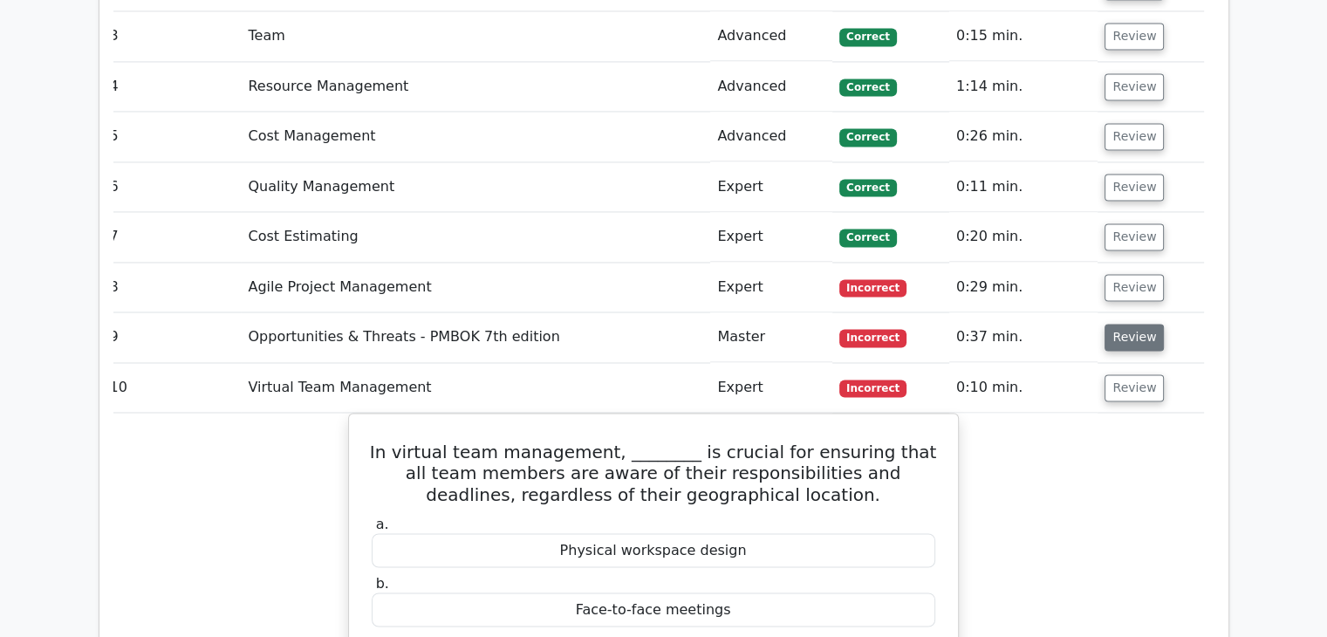
click at [1127, 324] on button "Review" at bounding box center [1133, 337] width 59 height 27
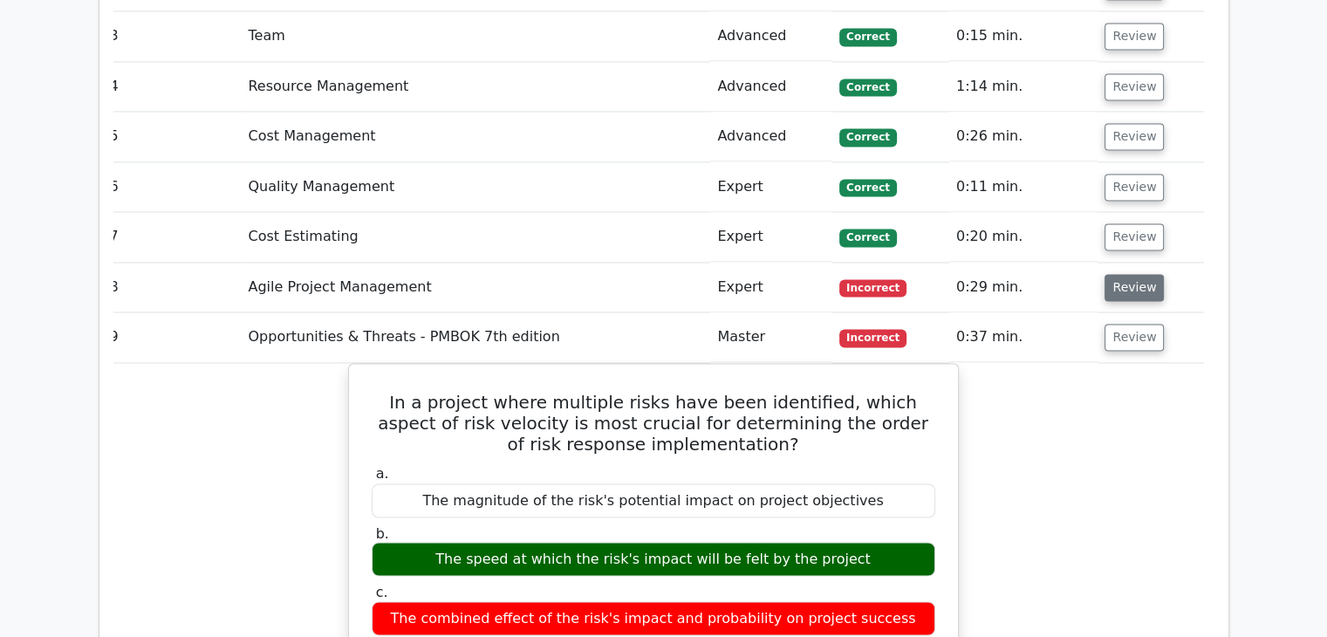
click at [1133, 274] on button "Review" at bounding box center [1133, 287] width 59 height 27
